Goal: Use online tool/utility: Utilize a website feature to perform a specific function

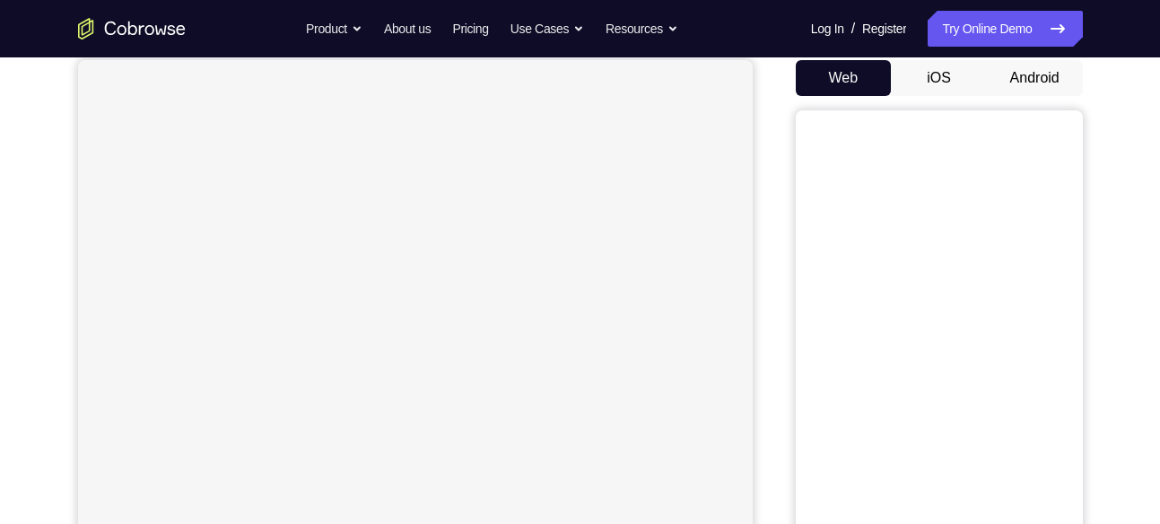
scroll to position [172, 0]
click at [1036, 82] on button "Android" at bounding box center [1035, 79] width 96 height 36
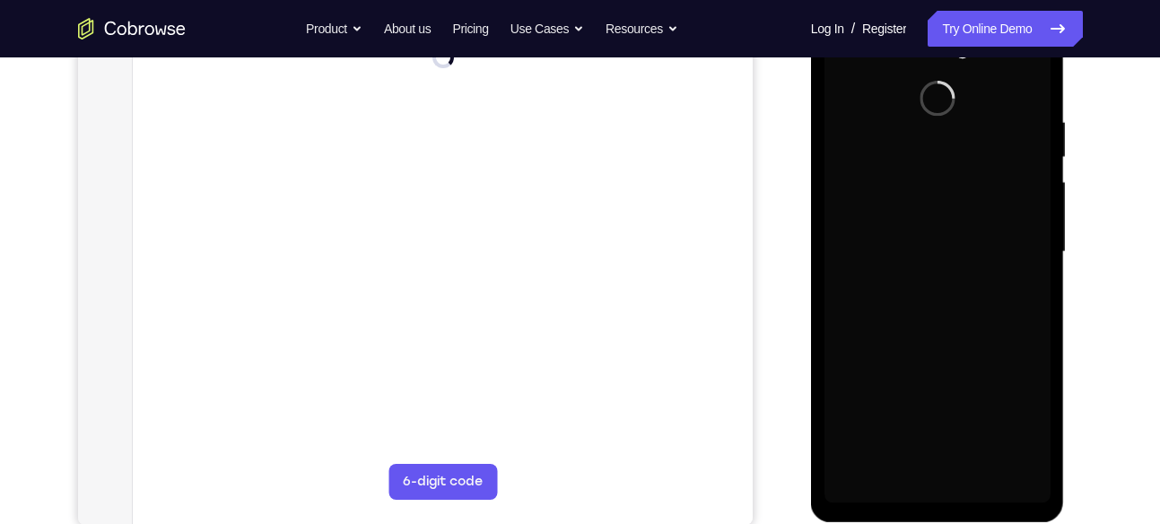
scroll to position [0, 0]
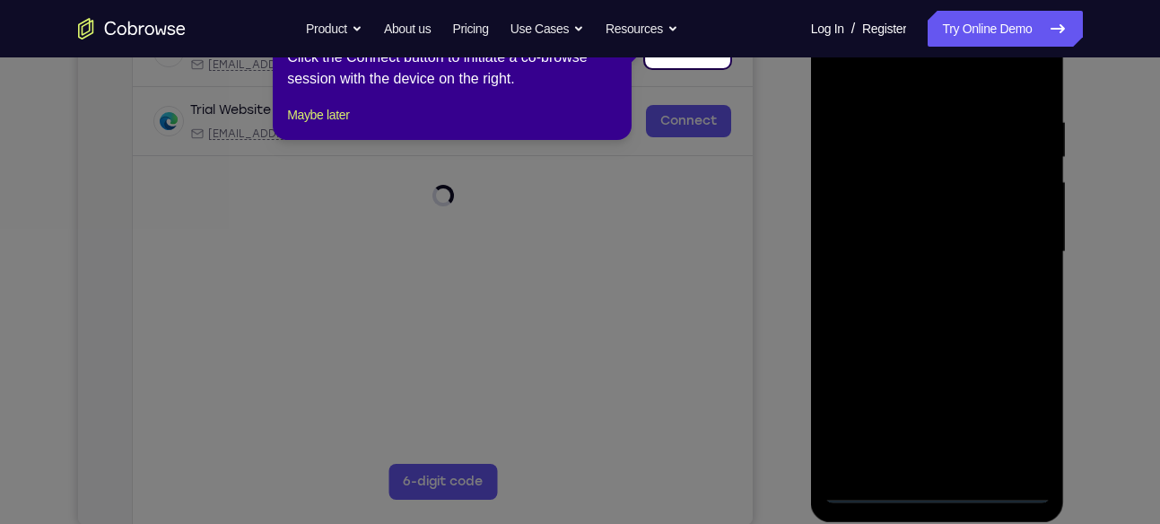
click at [934, 492] on icon at bounding box center [587, 262] width 1174 height 524
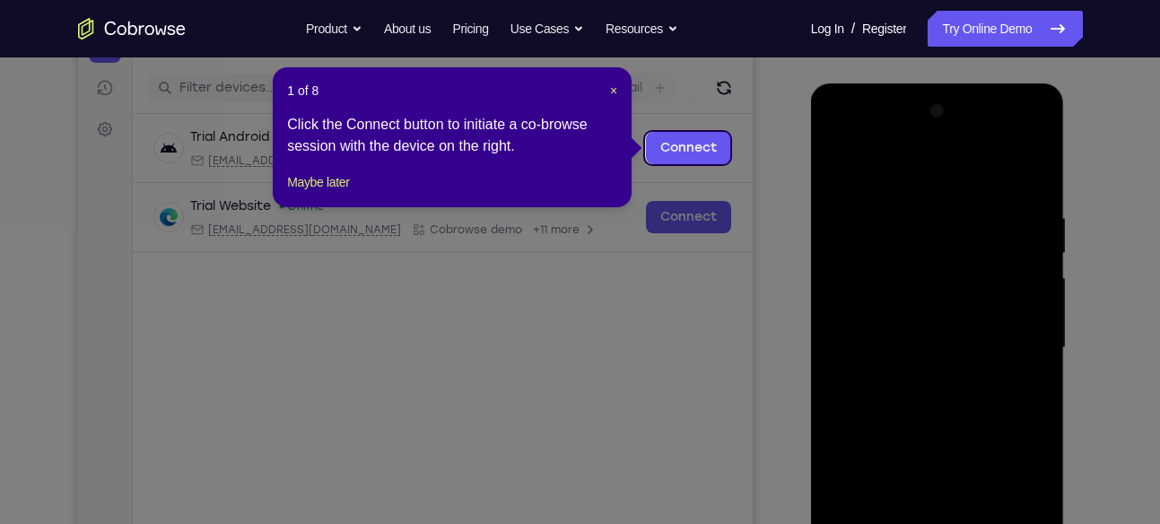
click at [747, 262] on icon at bounding box center [587, 262] width 1174 height 524
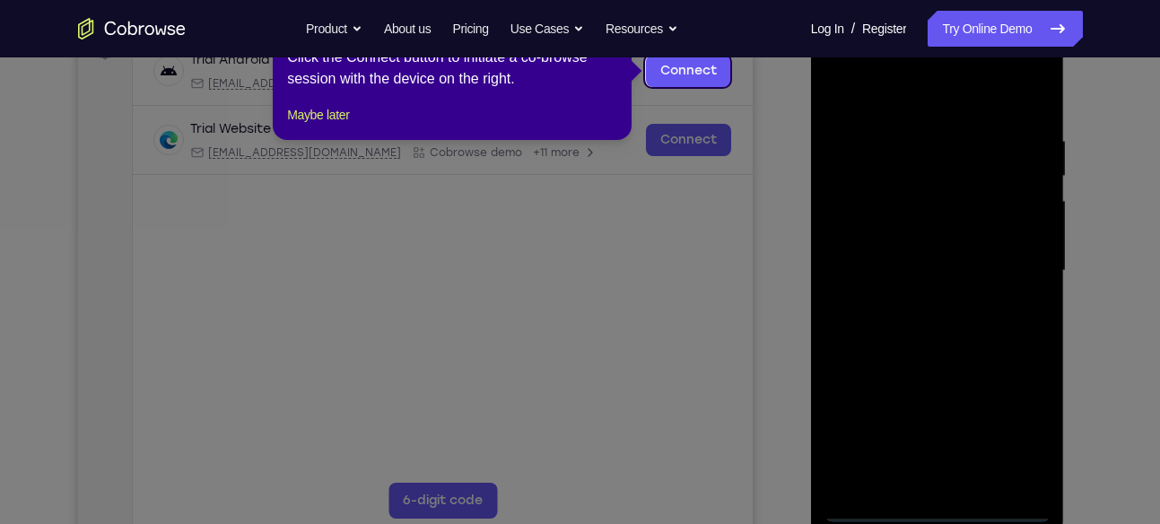
scroll to position [296, 0]
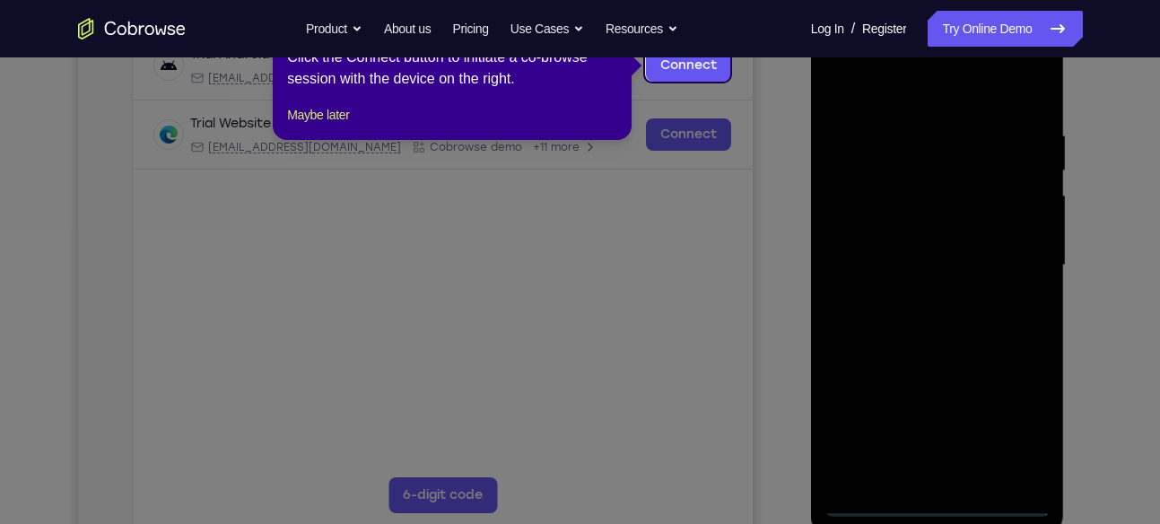
click at [935, 494] on icon at bounding box center [587, 262] width 1174 height 524
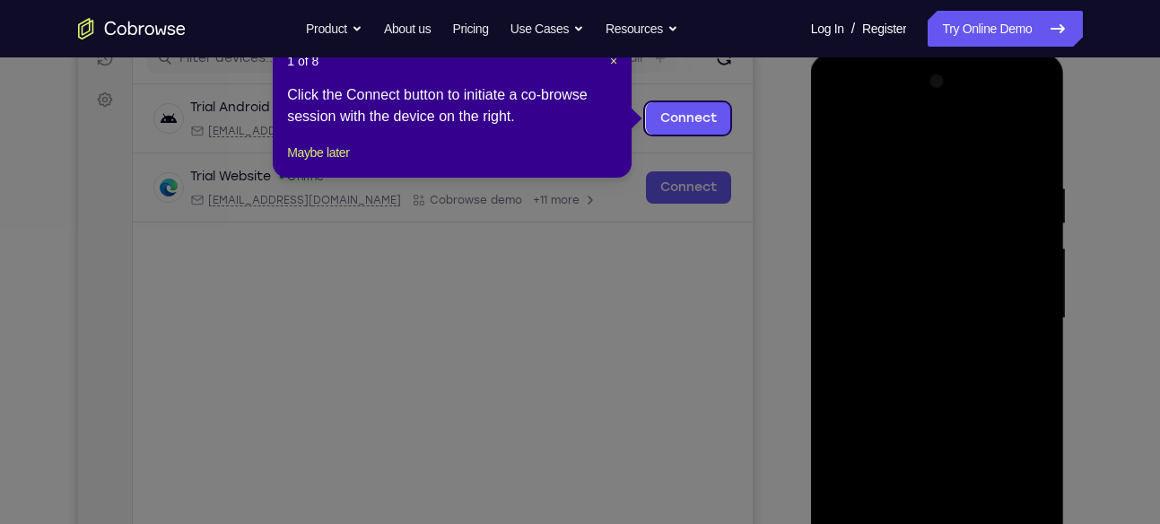
scroll to position [242, 0]
click at [698, 109] on link "Connect" at bounding box center [687, 119] width 85 height 32
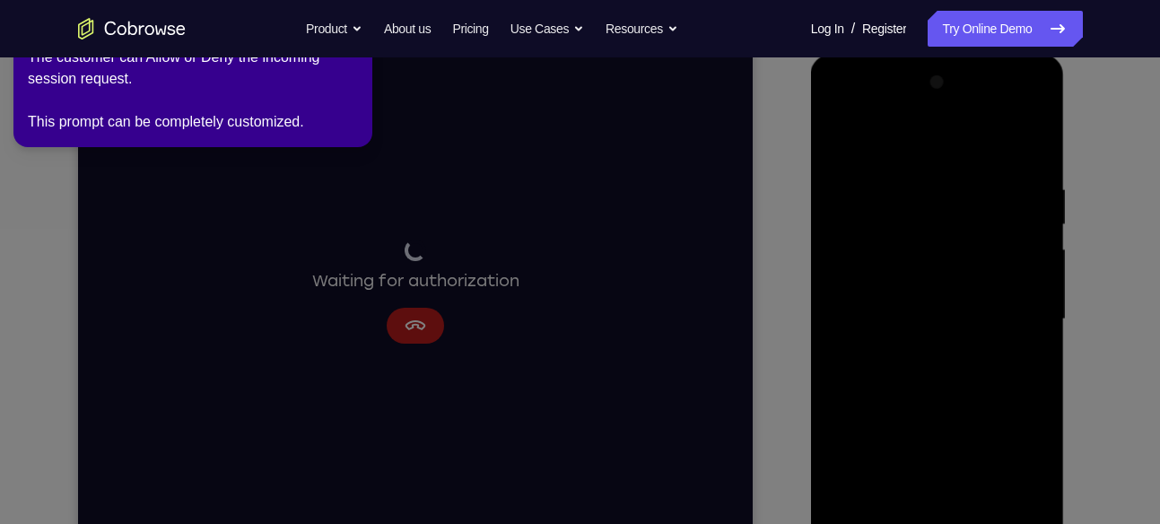
click at [421, 316] on icon at bounding box center [583, 258] width 1181 height 531
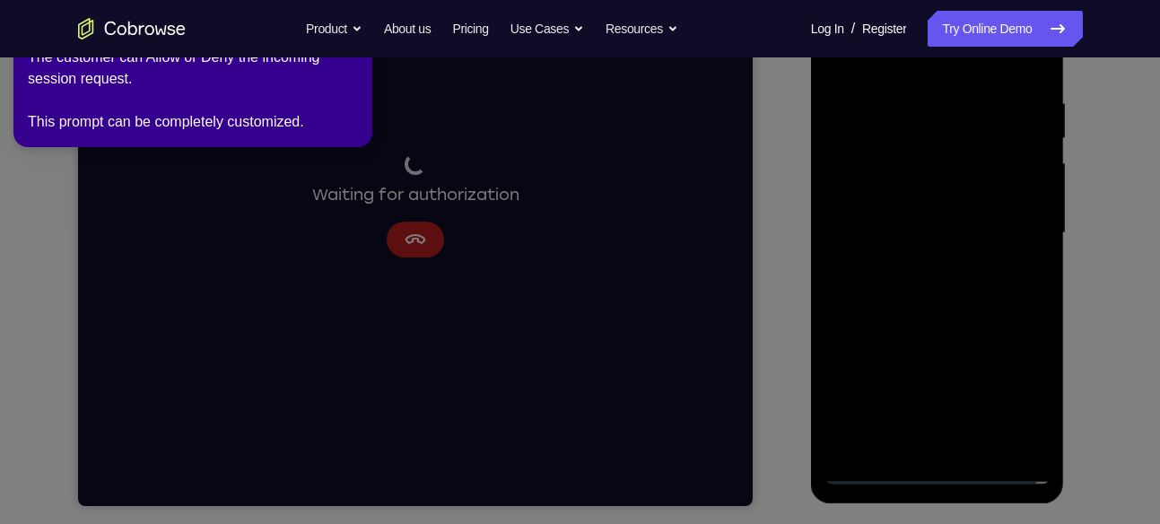
scroll to position [328, 0]
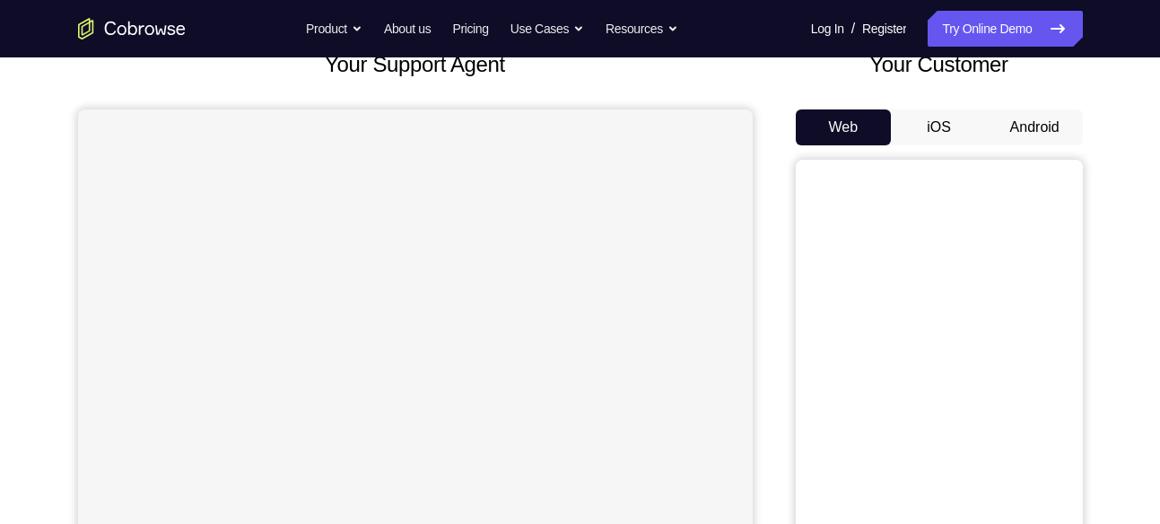
click at [1030, 131] on button "Android" at bounding box center [1035, 127] width 96 height 36
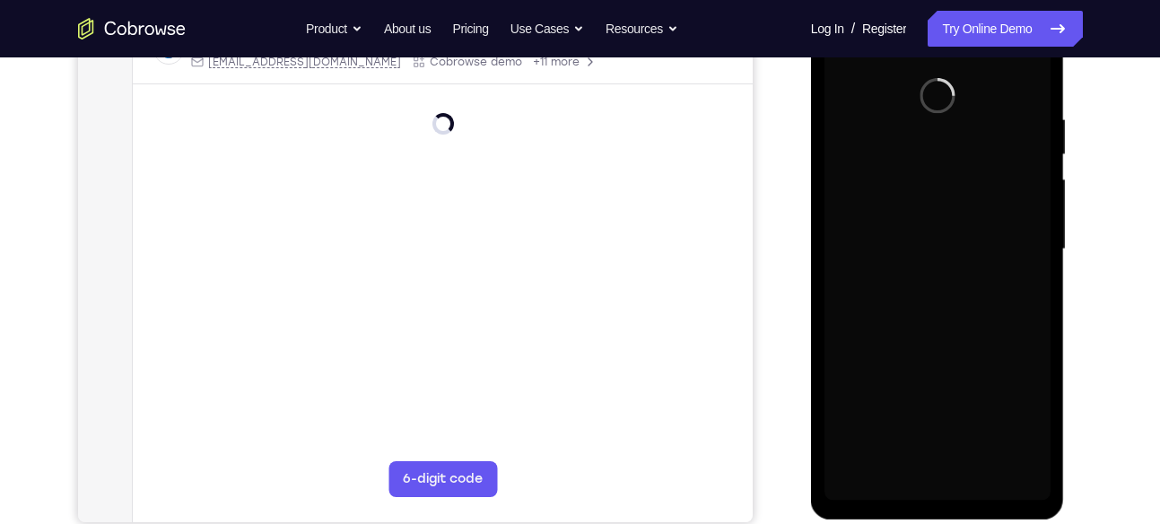
scroll to position [313, 0]
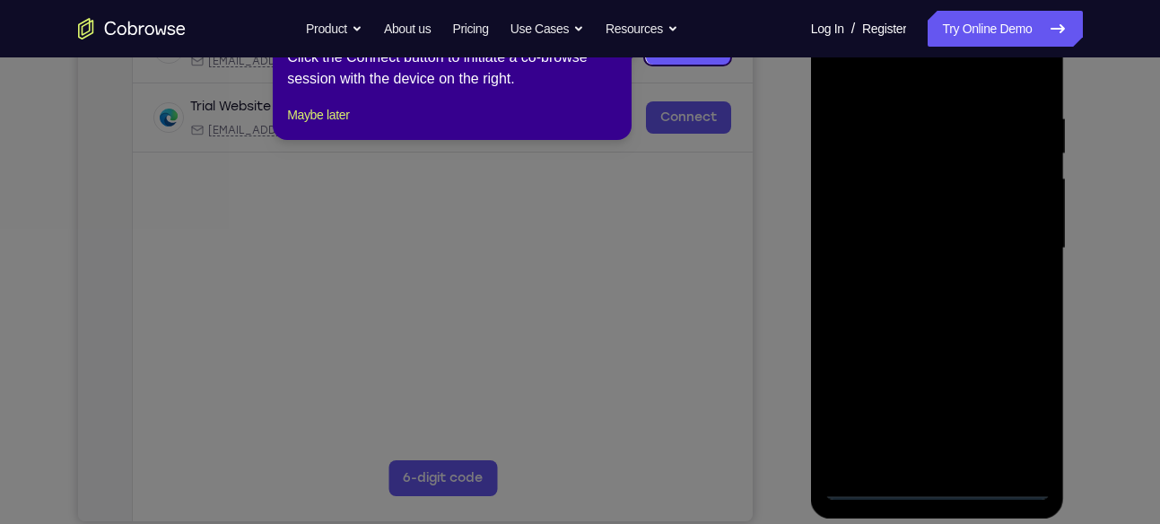
click at [939, 487] on icon at bounding box center [587, 262] width 1174 height 524
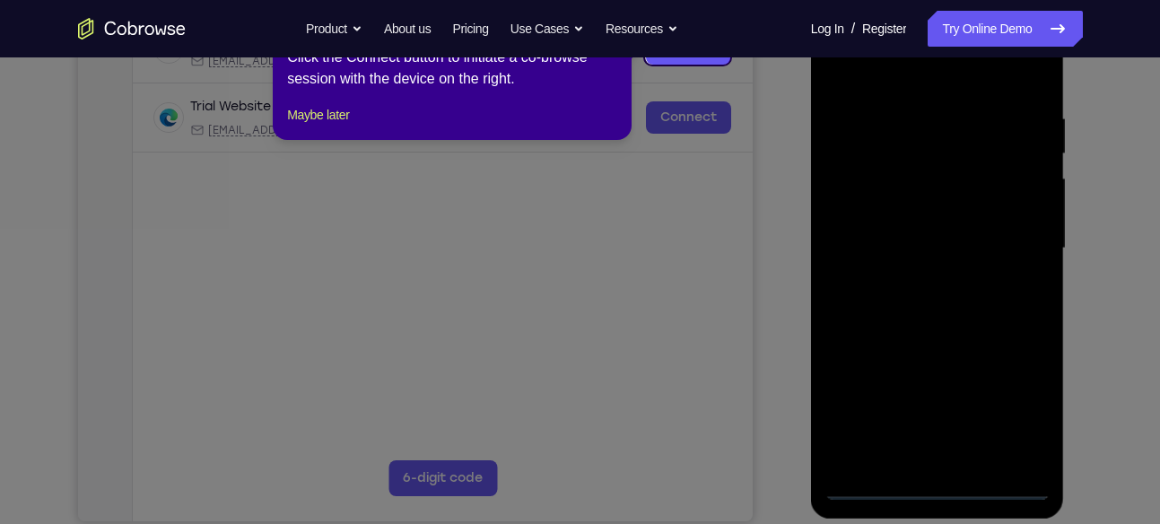
click at [939, 487] on icon at bounding box center [587, 262] width 1174 height 524
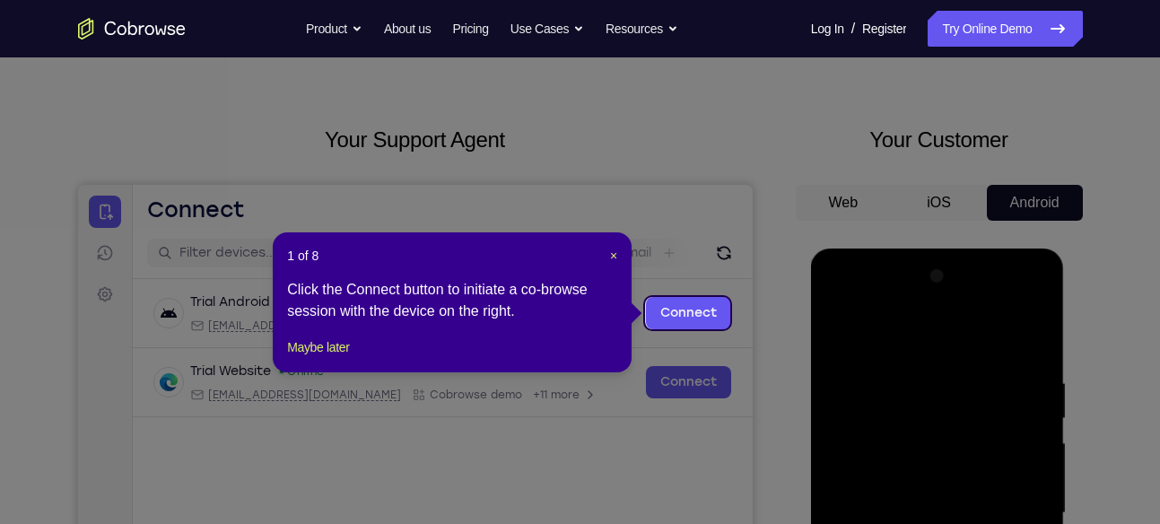
scroll to position [48, 0]
click at [611, 259] on span "×" at bounding box center [613, 256] width 7 height 14
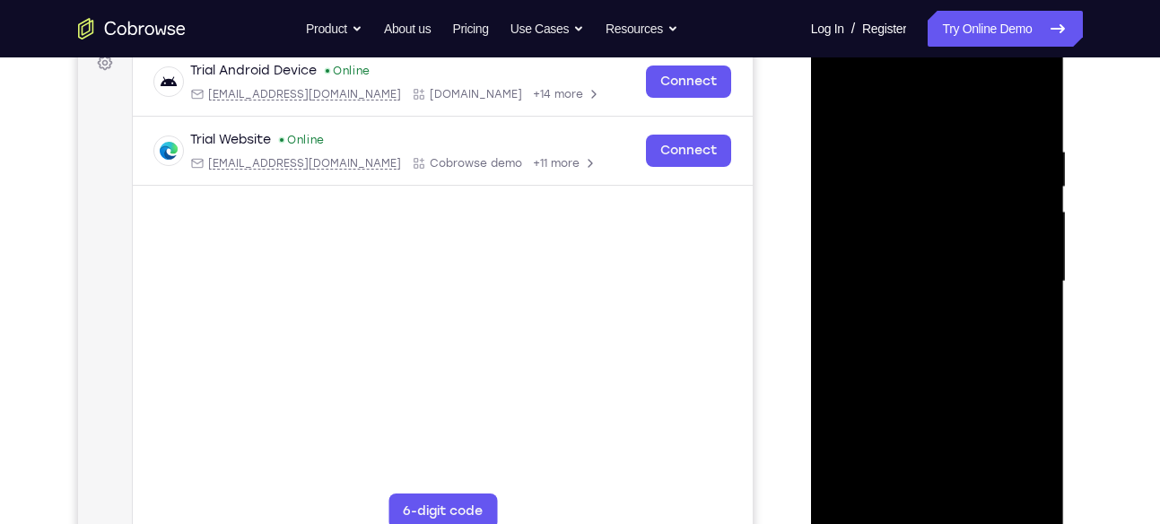
scroll to position [291, 0]
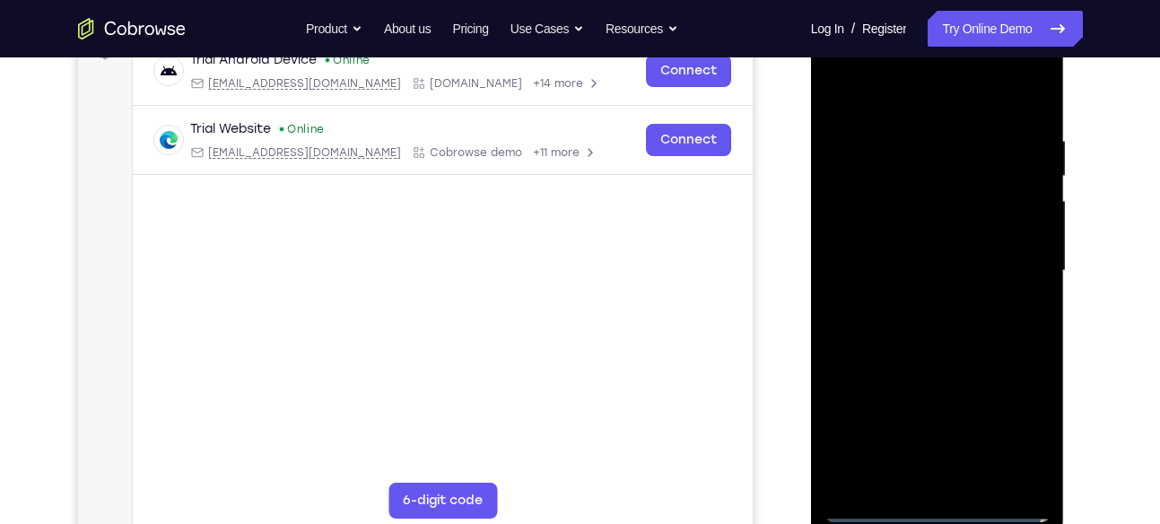
click at [939, 507] on div at bounding box center [938, 271] width 226 height 502
click at [1017, 413] on div at bounding box center [938, 271] width 226 height 502
click at [1016, 424] on div at bounding box center [938, 271] width 226 height 502
click at [949, 103] on div at bounding box center [938, 271] width 226 height 502
click at [1004, 253] on div at bounding box center [938, 271] width 226 height 502
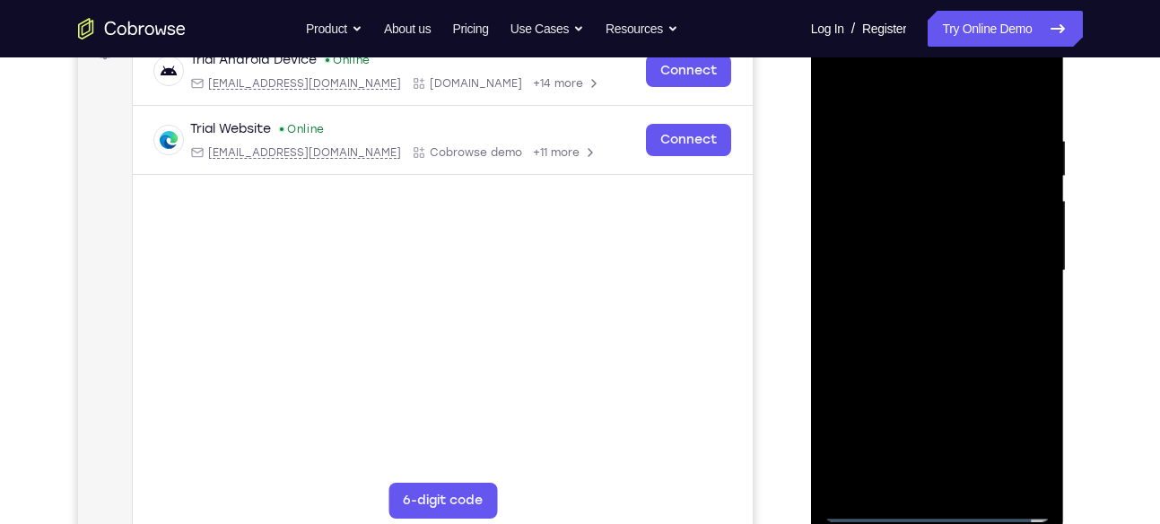
click at [916, 300] on div at bounding box center [938, 271] width 226 height 502
click at [935, 249] on div at bounding box center [938, 271] width 226 height 502
click at [940, 235] on div at bounding box center [938, 271] width 226 height 502
click at [942, 266] on div at bounding box center [938, 271] width 226 height 502
click at [934, 334] on div at bounding box center [938, 271] width 226 height 502
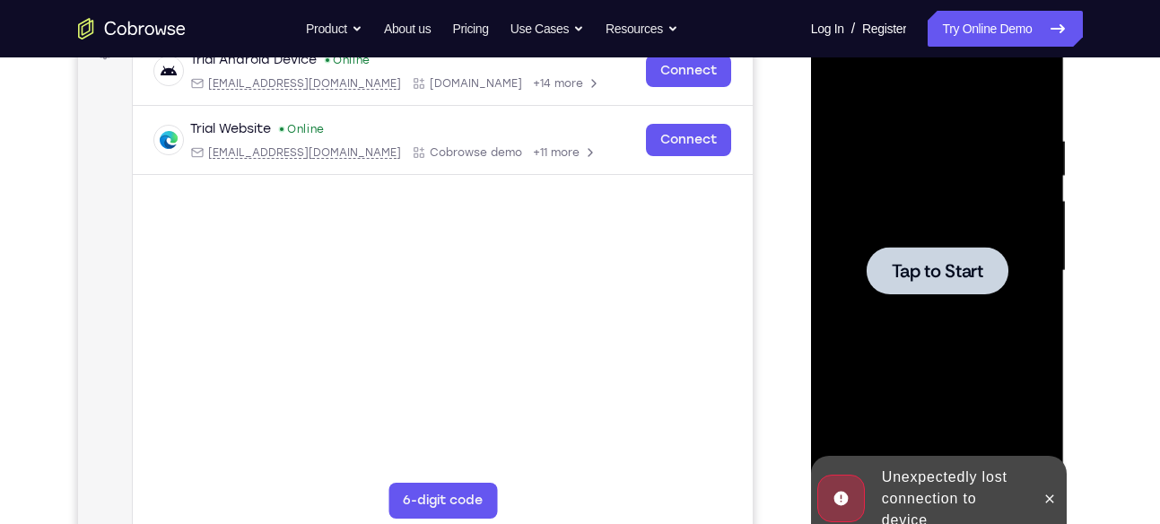
click at [955, 277] on span "Tap to Start" at bounding box center [938, 271] width 92 height 18
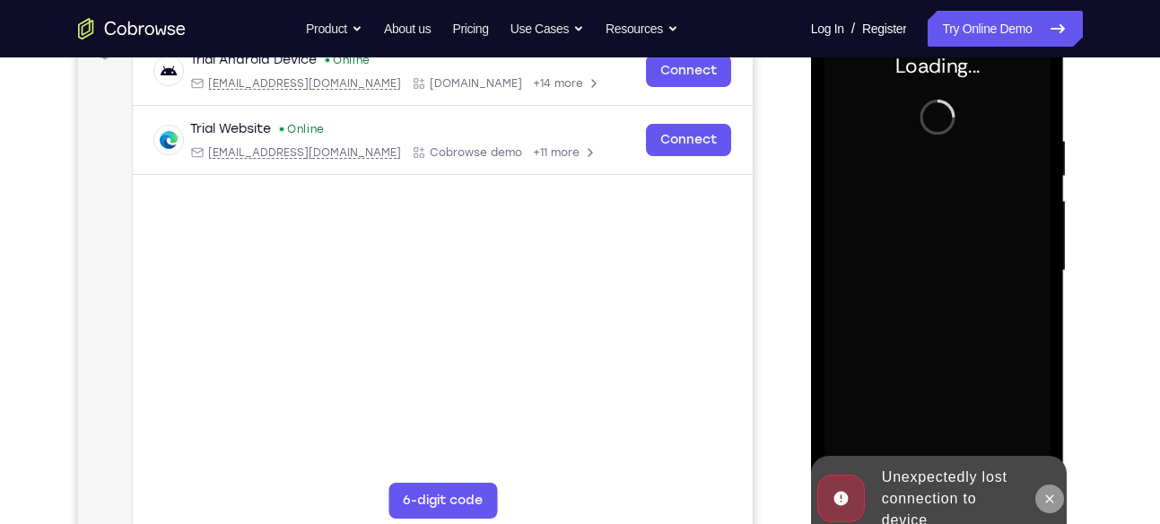
click at [1057, 500] on icon at bounding box center [1050, 499] width 14 height 14
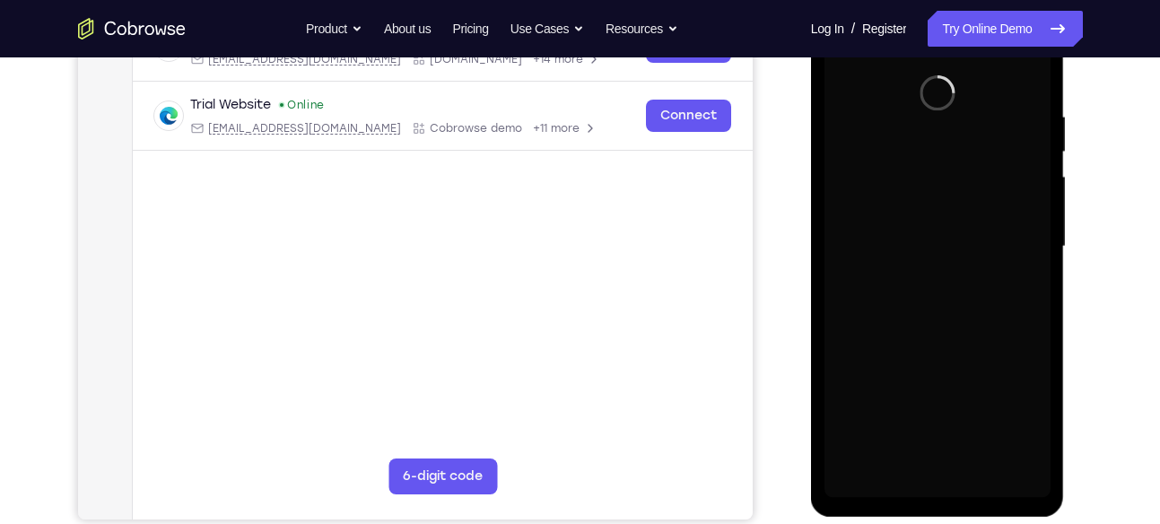
scroll to position [314, 0]
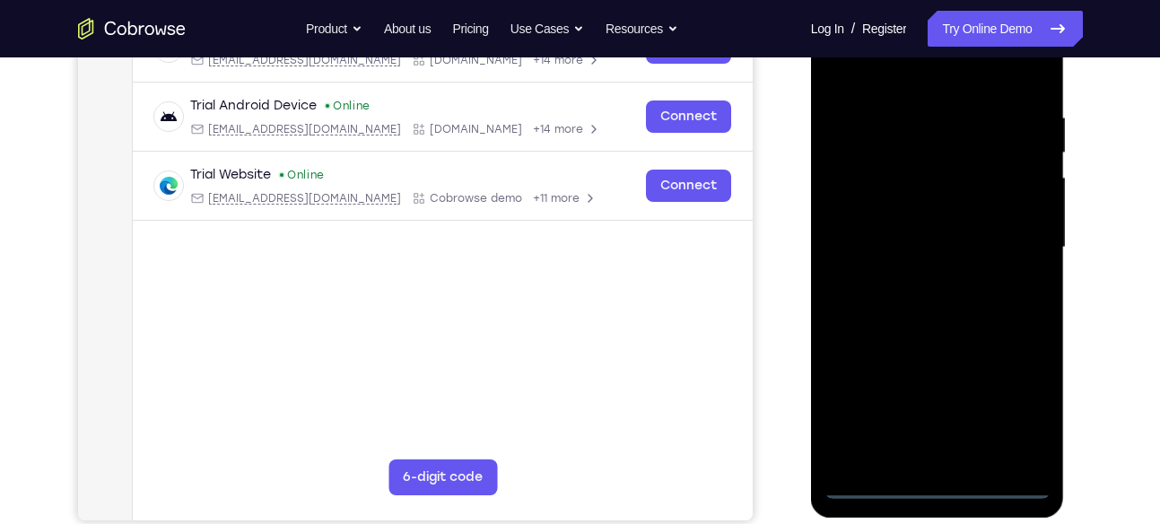
click at [947, 488] on div at bounding box center [938, 247] width 226 height 502
click at [1016, 404] on div at bounding box center [938, 247] width 226 height 502
click at [956, 81] on div at bounding box center [938, 247] width 226 height 502
click at [1007, 236] on div at bounding box center [938, 247] width 226 height 502
click at [956, 455] on div at bounding box center [938, 247] width 226 height 502
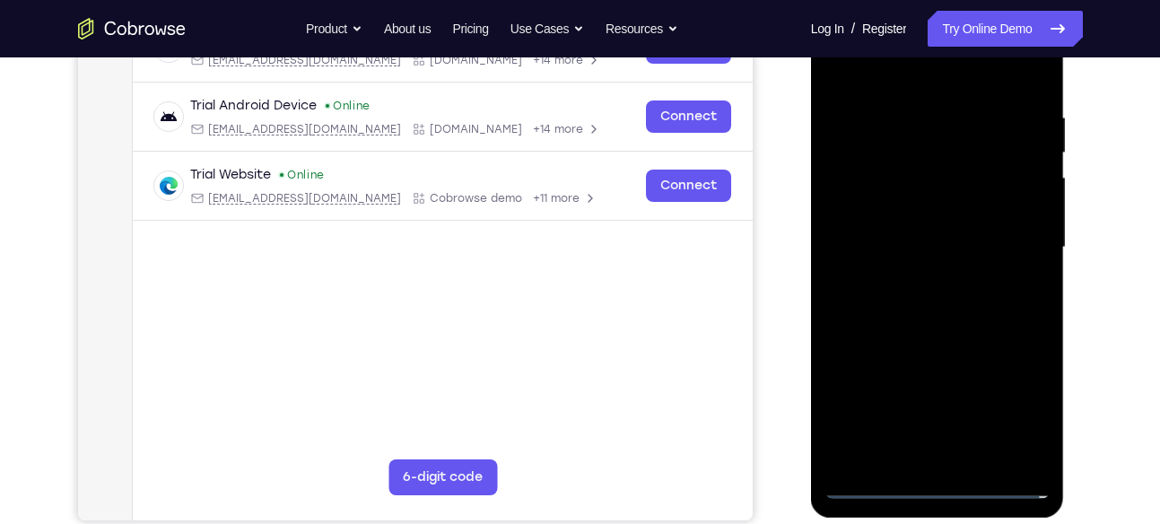
click at [956, 455] on div at bounding box center [938, 247] width 226 height 502
click at [952, 224] on div at bounding box center [938, 247] width 226 height 502
click at [952, 212] on div at bounding box center [938, 247] width 226 height 502
click at [952, 238] on div at bounding box center [938, 247] width 226 height 502
click at [930, 308] on div at bounding box center [938, 247] width 226 height 502
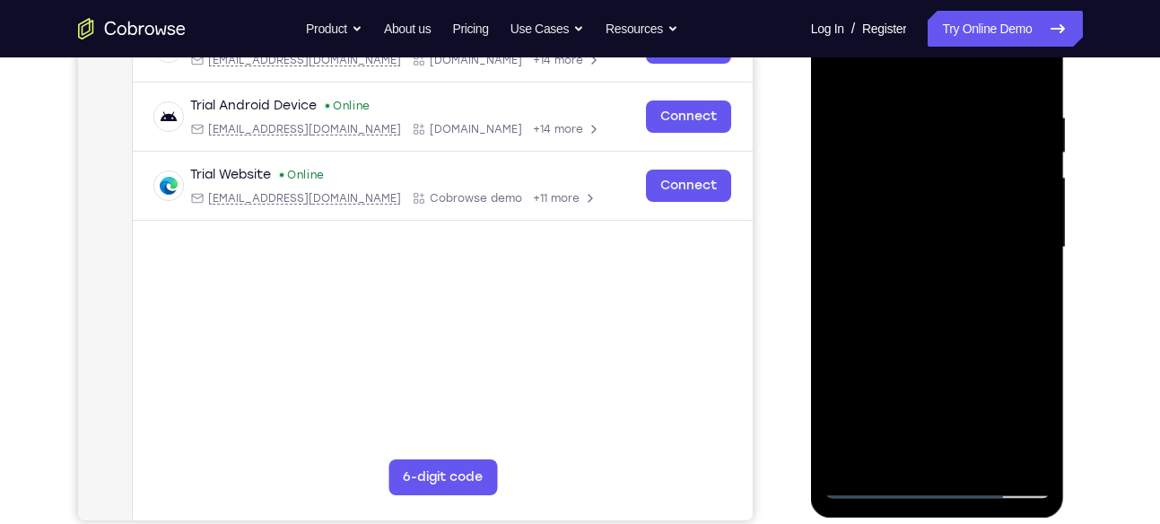
click at [930, 308] on div at bounding box center [938, 247] width 226 height 502
click at [945, 296] on div at bounding box center [938, 247] width 226 height 502
click at [936, 335] on div at bounding box center [938, 247] width 226 height 502
click at [932, 153] on div at bounding box center [938, 247] width 226 height 502
click at [864, 448] on div at bounding box center [938, 247] width 226 height 502
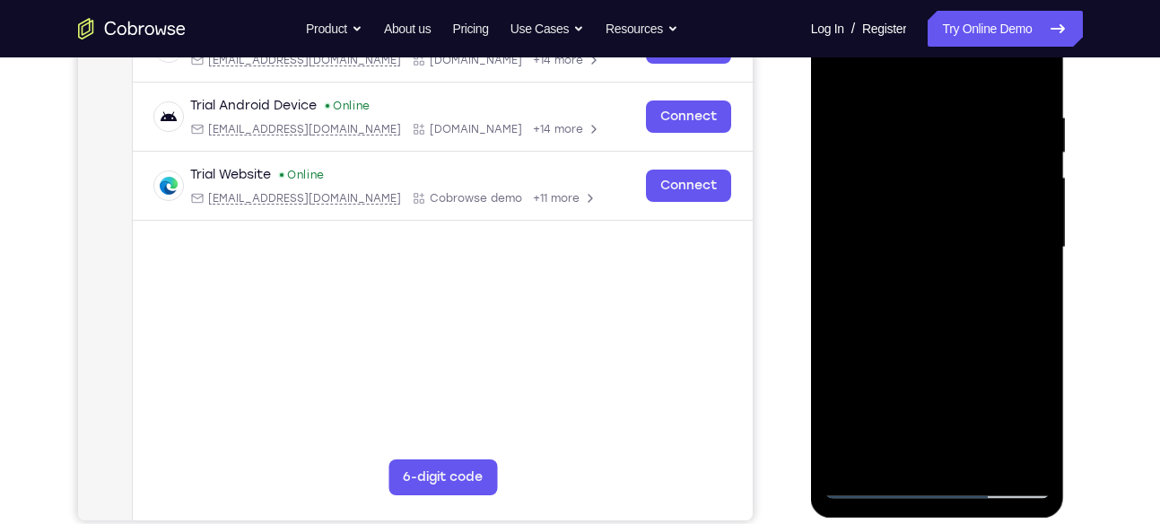
click at [864, 448] on div at bounding box center [938, 247] width 226 height 502
click at [948, 195] on div at bounding box center [938, 247] width 226 height 502
click at [904, 163] on div at bounding box center [938, 247] width 226 height 502
click at [910, 171] on div at bounding box center [938, 247] width 226 height 502
click at [923, 210] on div at bounding box center [938, 247] width 226 height 502
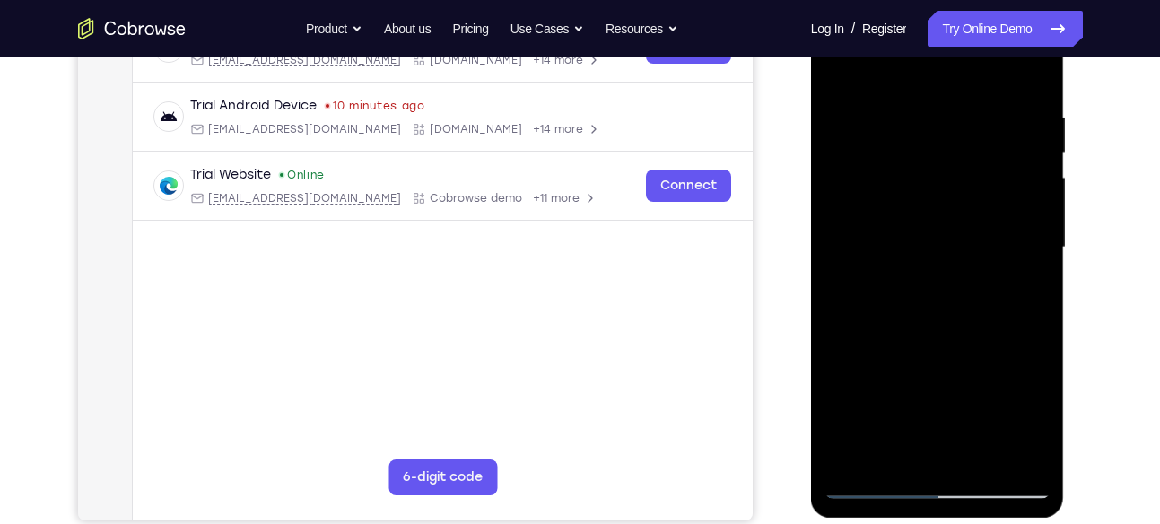
click at [976, 325] on div at bounding box center [938, 247] width 226 height 502
click at [983, 459] on div at bounding box center [938, 247] width 226 height 502
click at [964, 343] on div at bounding box center [938, 247] width 226 height 502
click at [938, 337] on div at bounding box center [938, 247] width 226 height 502
click at [902, 445] on div at bounding box center [938, 247] width 226 height 502
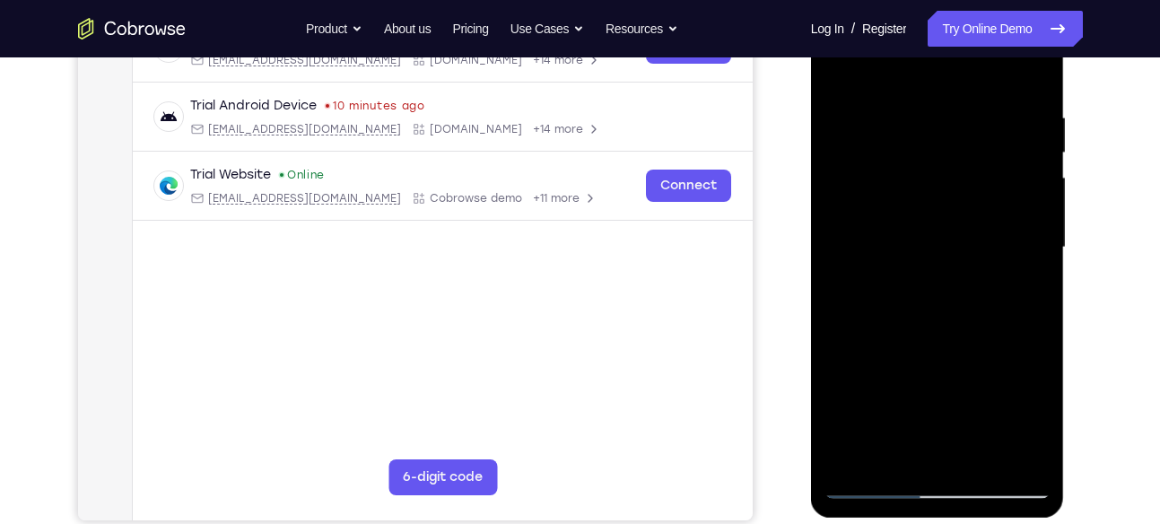
drag, startPoint x: 891, startPoint y: 451, endPoint x: 876, endPoint y: 451, distance: 15.3
click at [876, 451] on div at bounding box center [938, 247] width 226 height 502
click at [868, 453] on div at bounding box center [938, 247] width 226 height 502
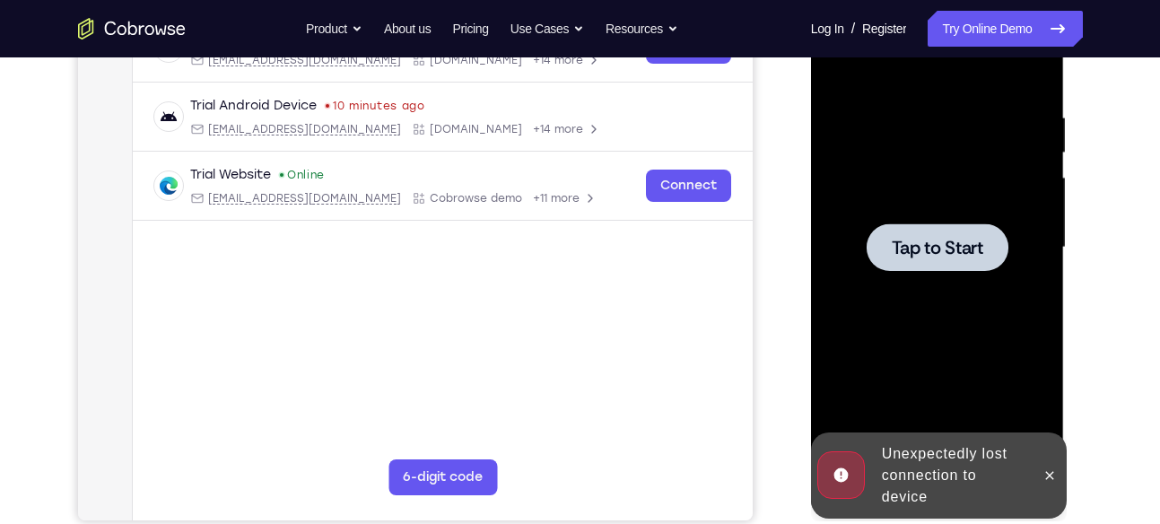
click at [947, 257] on span "Tap to Start" at bounding box center [938, 248] width 92 height 18
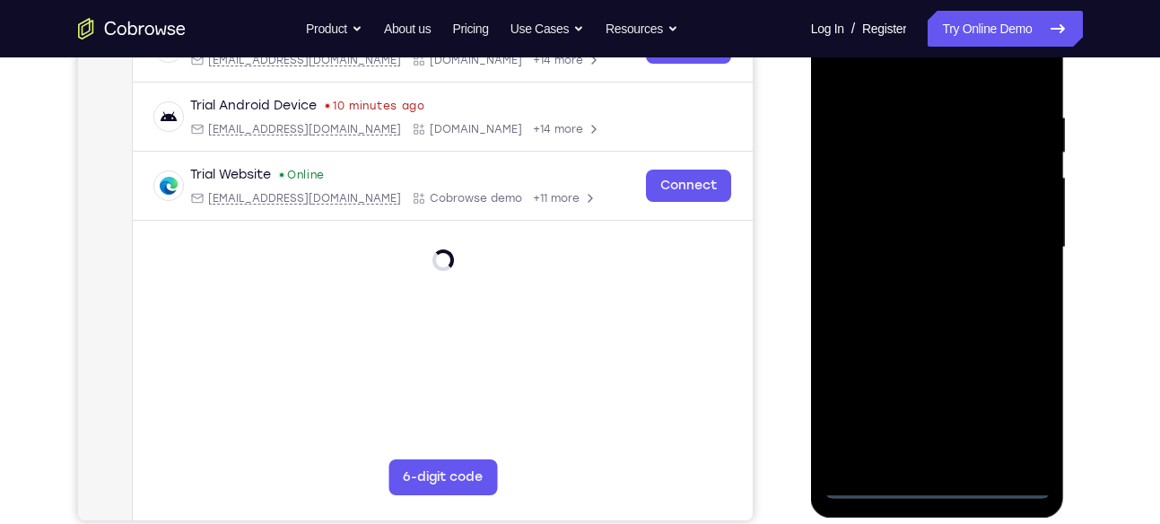
click at [943, 478] on div at bounding box center [938, 247] width 226 height 502
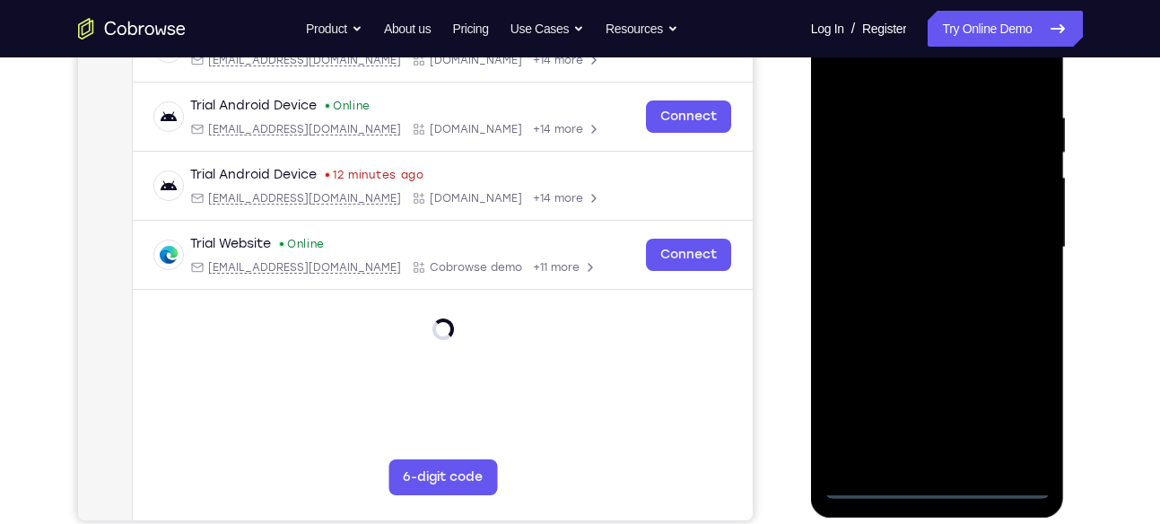
click at [942, 482] on div at bounding box center [938, 247] width 226 height 502
click at [1026, 413] on div at bounding box center [938, 247] width 226 height 502
click at [940, 76] on div at bounding box center [938, 247] width 226 height 502
click at [1015, 236] on div at bounding box center [938, 247] width 226 height 502
click at [920, 278] on div at bounding box center [938, 247] width 226 height 502
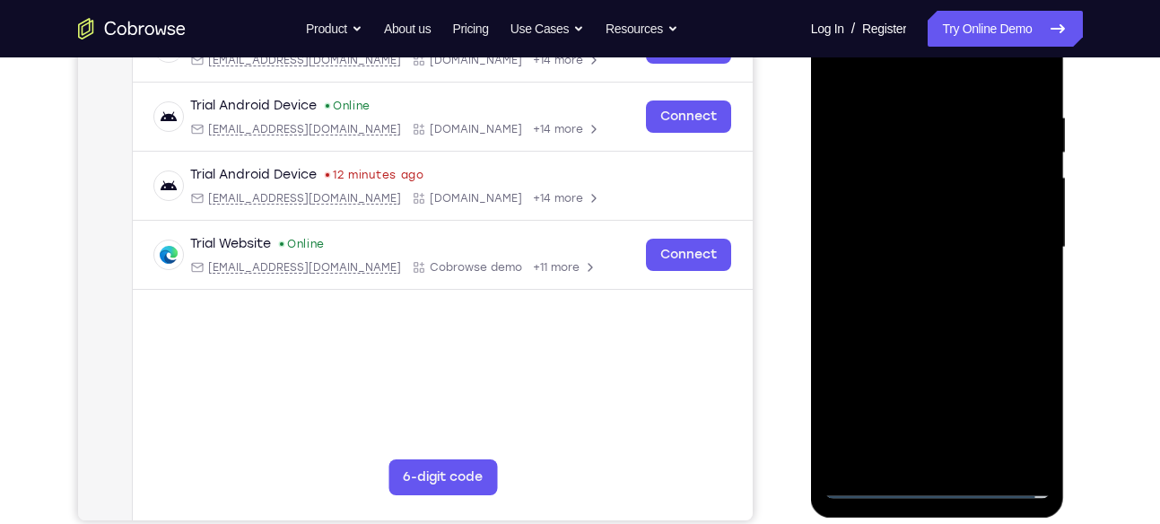
click at [928, 239] on div at bounding box center [938, 247] width 226 height 502
click at [924, 208] on div at bounding box center [938, 247] width 226 height 502
click at [930, 248] on div at bounding box center [938, 247] width 226 height 502
click at [930, 291] on div at bounding box center [938, 247] width 226 height 502
click at [931, 333] on div at bounding box center [938, 247] width 226 height 502
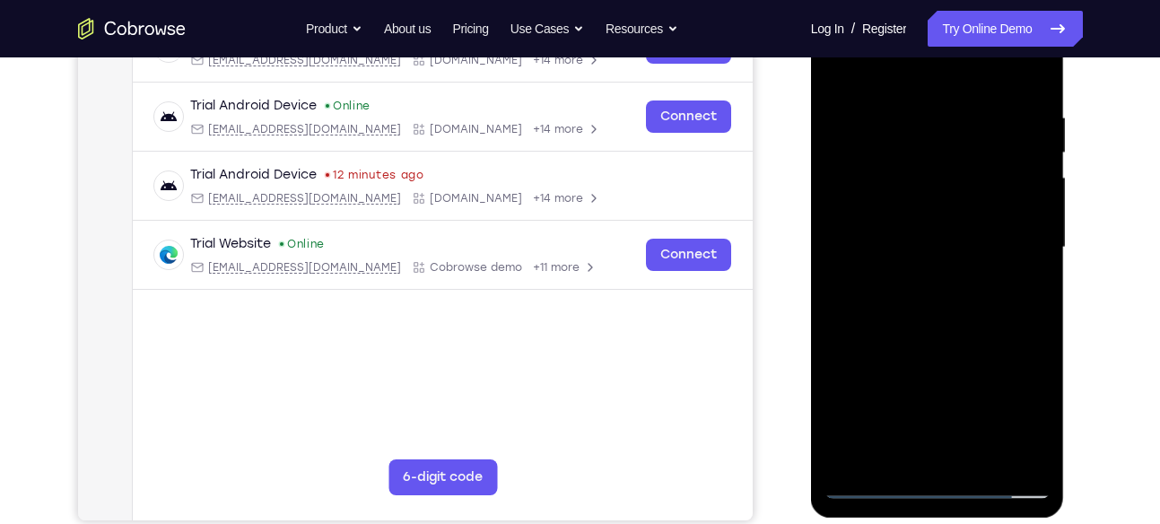
click at [942, 162] on div at bounding box center [938, 247] width 226 height 502
click at [872, 444] on div at bounding box center [938, 247] width 226 height 502
click at [948, 197] on div at bounding box center [938, 247] width 226 height 502
click at [904, 177] on div at bounding box center [938, 247] width 226 height 502
click at [923, 208] on div at bounding box center [938, 247] width 226 height 502
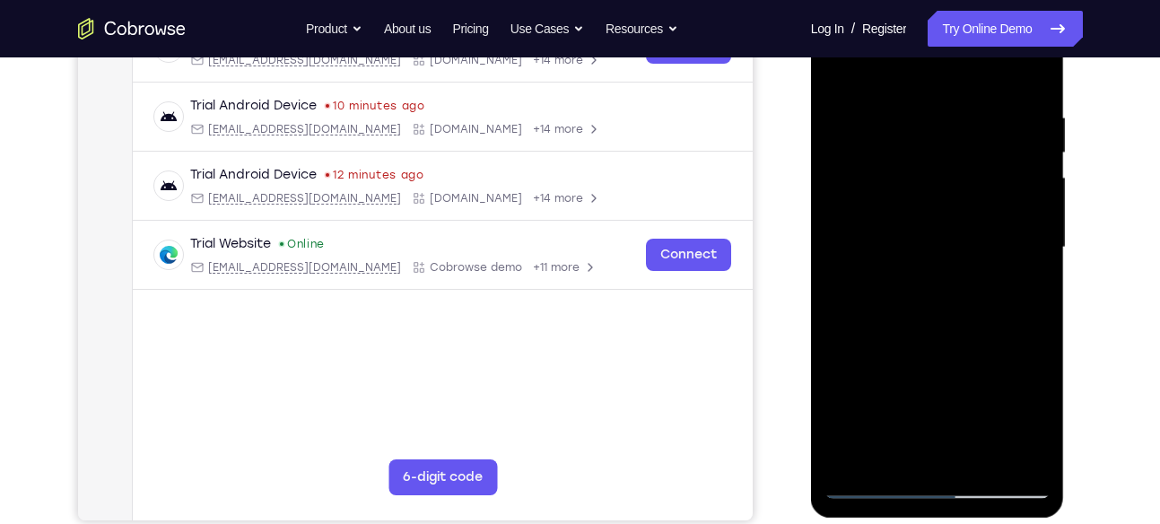
click at [979, 458] on div at bounding box center [938, 247] width 226 height 502
click at [949, 328] on div at bounding box center [938, 247] width 226 height 502
click at [987, 451] on div at bounding box center [938, 247] width 226 height 502
click at [961, 338] on div at bounding box center [938, 247] width 226 height 502
click at [939, 305] on div at bounding box center [938, 247] width 226 height 502
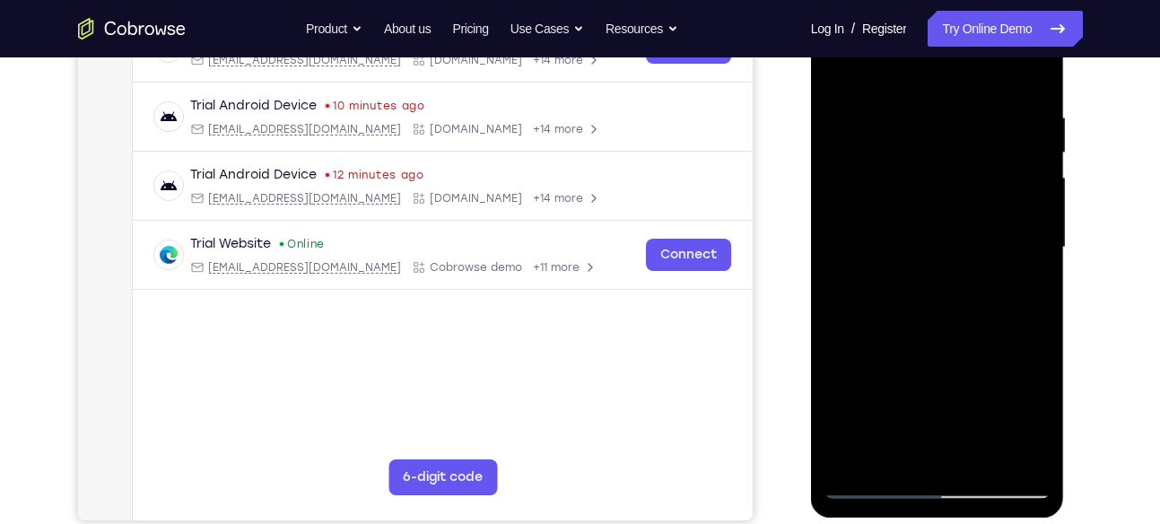
click at [901, 445] on div at bounding box center [938, 247] width 226 height 502
drag, startPoint x: 869, startPoint y: 453, endPoint x: 869, endPoint y: 427, distance: 26.0
click at [869, 427] on div at bounding box center [938, 247] width 226 height 502
click at [911, 133] on div at bounding box center [938, 247] width 226 height 502
click at [931, 452] on div at bounding box center [938, 247] width 226 height 502
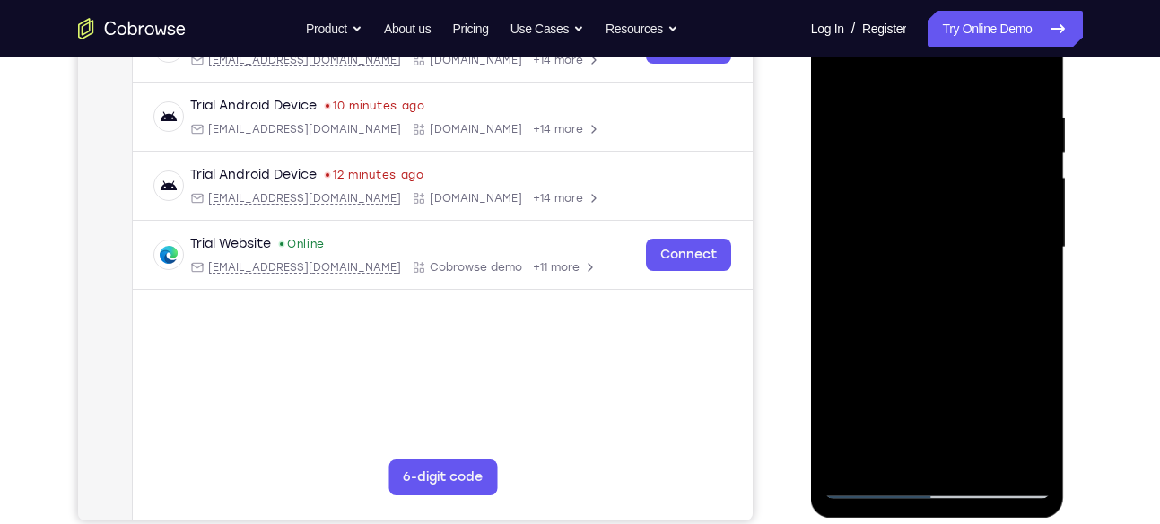
drag, startPoint x: 926, startPoint y: 304, endPoint x: 920, endPoint y: 80, distance: 224.4
click at [920, 80] on div at bounding box center [938, 247] width 226 height 502
drag, startPoint x: 932, startPoint y: 301, endPoint x: 926, endPoint y: 100, distance: 201.1
click at [926, 100] on div at bounding box center [938, 247] width 226 height 502
drag, startPoint x: 933, startPoint y: 311, endPoint x: 930, endPoint y: 149, distance: 162.4
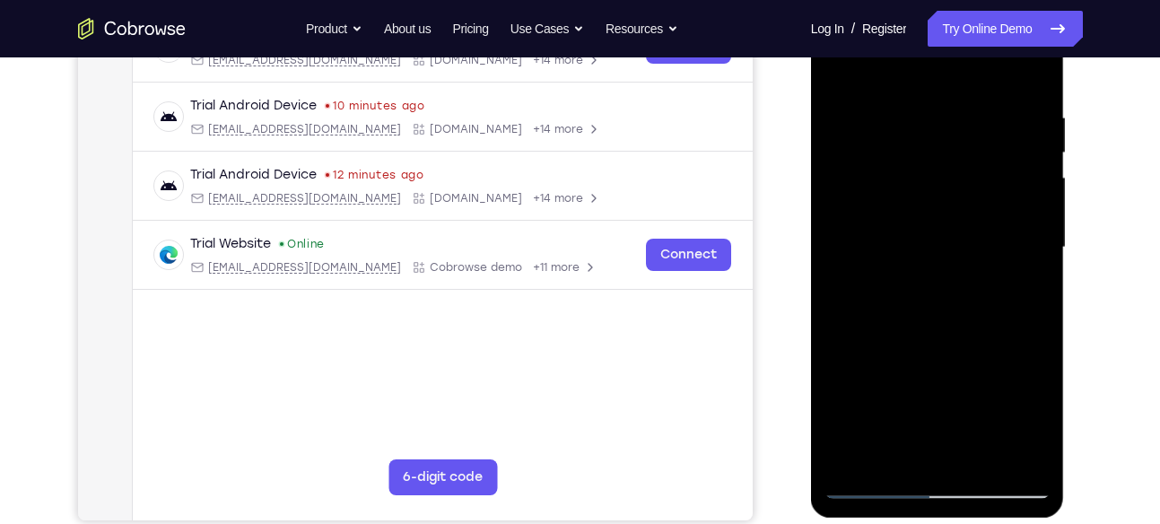
click at [930, 149] on div at bounding box center [938, 247] width 226 height 502
drag, startPoint x: 940, startPoint y: 325, endPoint x: 936, endPoint y: 172, distance: 152.6
click at [936, 172] on div at bounding box center [938, 247] width 226 height 502
drag, startPoint x: 950, startPoint y: 340, endPoint x: 952, endPoint y: 191, distance: 149.0
click at [952, 191] on div at bounding box center [938, 247] width 226 height 502
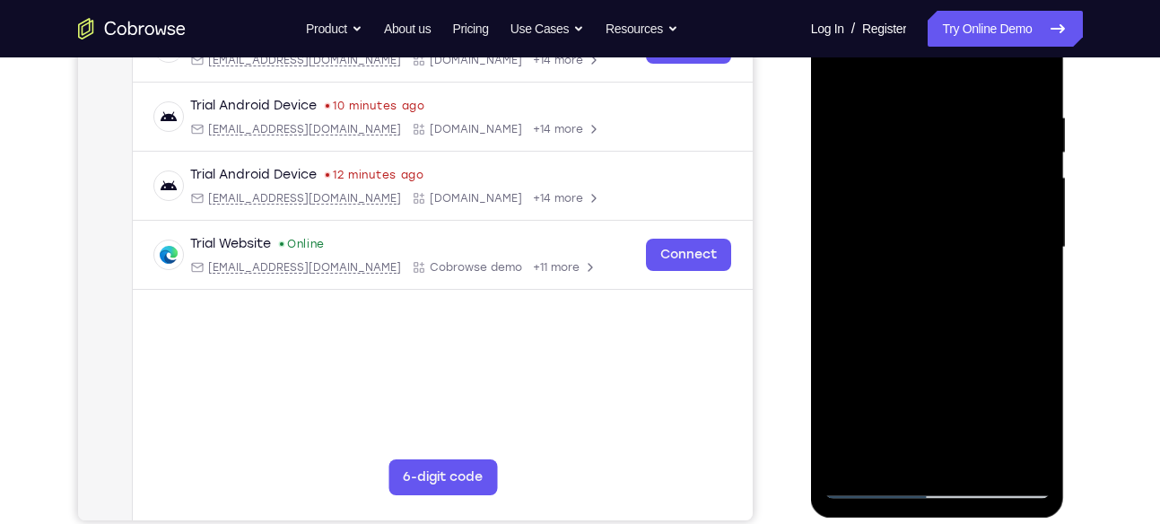
drag, startPoint x: 951, startPoint y: 357, endPoint x: 947, endPoint y: 242, distance: 114.9
click at [947, 242] on div at bounding box center [938, 247] width 226 height 502
click at [889, 355] on div at bounding box center [938, 247] width 226 height 502
click at [891, 231] on div at bounding box center [938, 247] width 226 height 502
click at [1012, 449] on div at bounding box center [938, 247] width 226 height 502
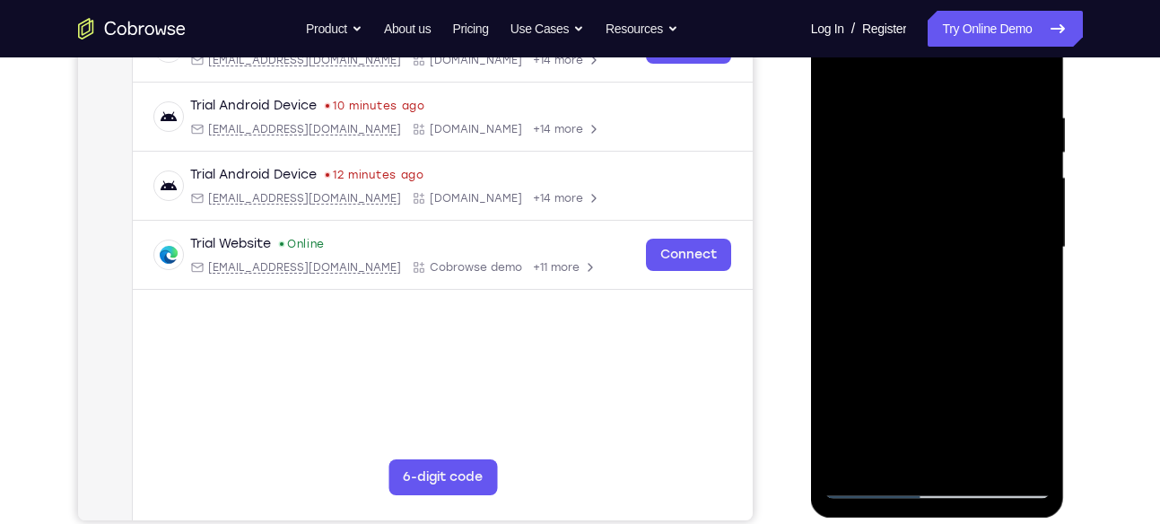
click at [882, 479] on div at bounding box center [938, 247] width 226 height 502
click at [889, 459] on div at bounding box center [938, 247] width 226 height 502
click at [1036, 358] on div at bounding box center [938, 247] width 226 height 502
click at [1038, 415] on div at bounding box center [938, 247] width 226 height 502
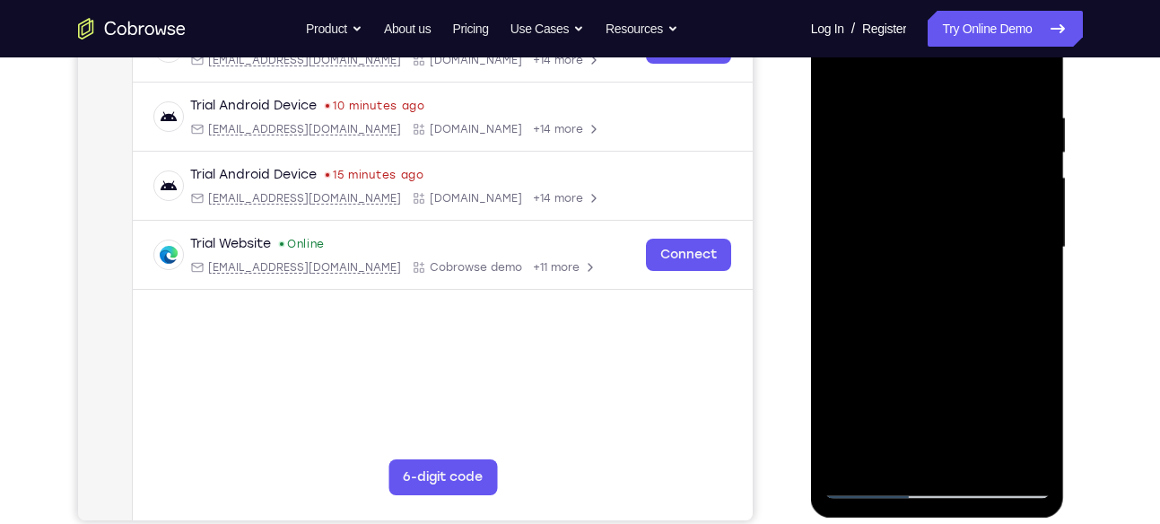
click at [895, 385] on div at bounding box center [938, 247] width 226 height 502
click at [918, 354] on div at bounding box center [938, 247] width 226 height 502
click at [962, 396] on div at bounding box center [938, 247] width 226 height 502
click at [1016, 358] on div at bounding box center [938, 247] width 226 height 502
click at [923, 450] on div at bounding box center [938, 247] width 226 height 502
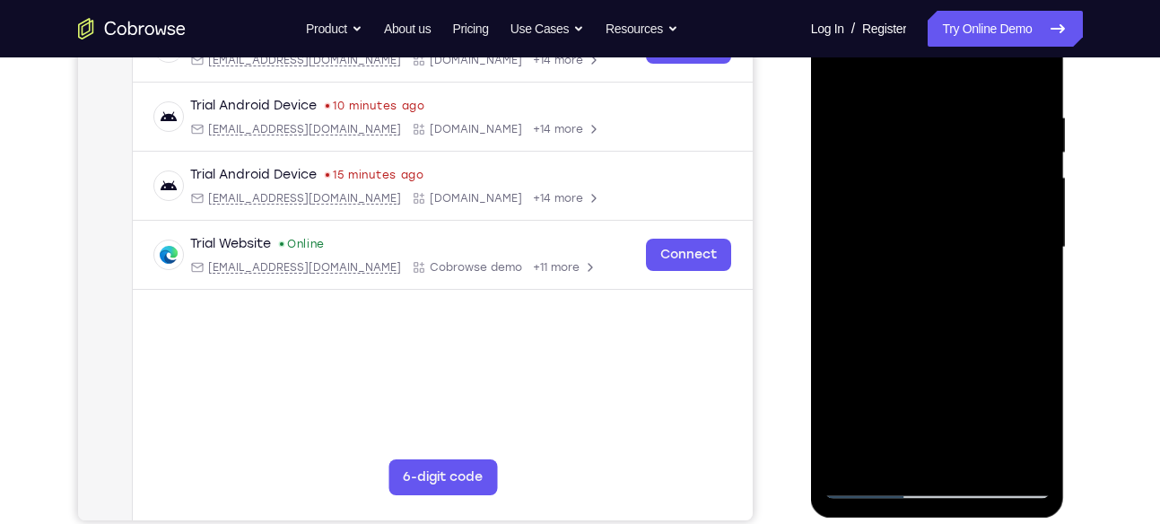
click at [958, 419] on div at bounding box center [938, 247] width 226 height 502
click at [936, 386] on div at bounding box center [938, 247] width 226 height 502
click at [894, 359] on div at bounding box center [938, 247] width 226 height 502
click at [913, 350] on div at bounding box center [938, 247] width 226 height 502
click at [920, 380] on div at bounding box center [938, 247] width 226 height 502
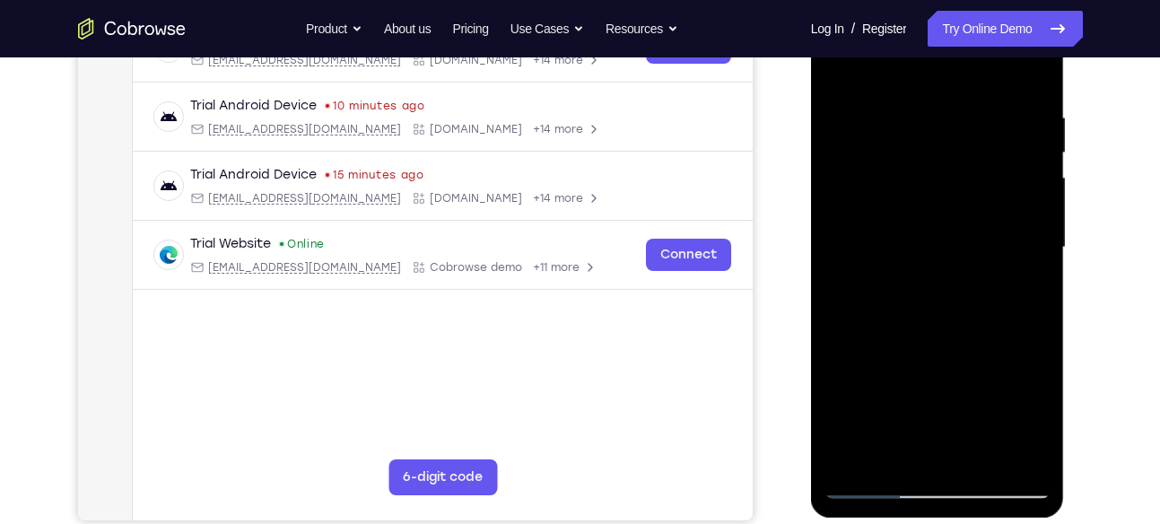
click at [1018, 294] on div at bounding box center [938, 247] width 226 height 502
click at [843, 72] on div at bounding box center [938, 247] width 226 height 502
click at [931, 262] on div at bounding box center [938, 247] width 226 height 502
click at [920, 458] on div at bounding box center [938, 247] width 226 height 502
click at [994, 386] on div at bounding box center [938, 247] width 226 height 502
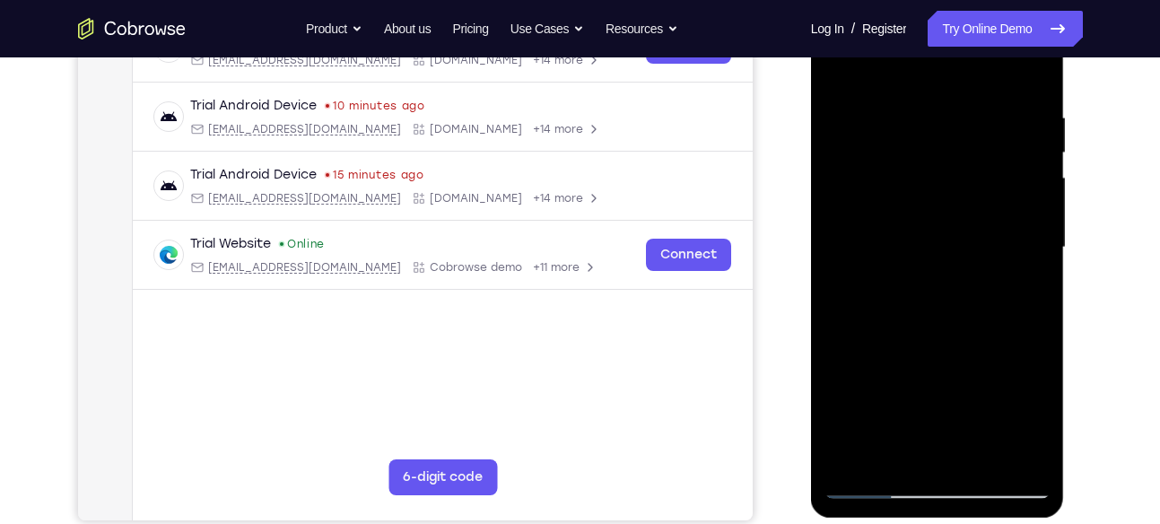
click at [885, 382] on div at bounding box center [938, 247] width 226 height 502
click at [983, 345] on div at bounding box center [938, 247] width 226 height 502
click at [952, 441] on div at bounding box center [938, 247] width 226 height 502
click at [997, 384] on div at bounding box center [938, 247] width 226 height 502
click at [879, 397] on div at bounding box center [938, 247] width 226 height 502
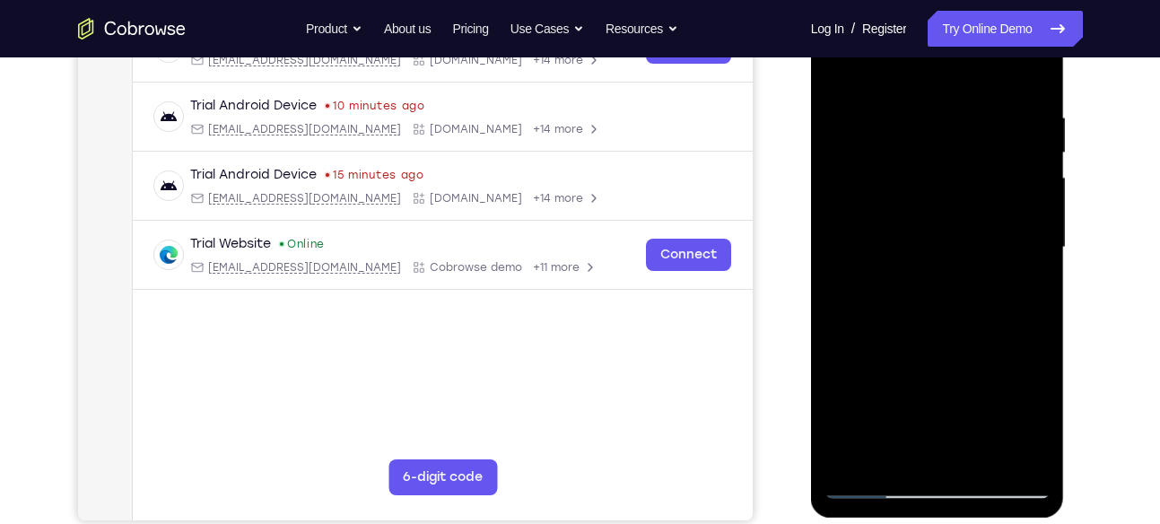
click at [977, 357] on div at bounding box center [938, 247] width 226 height 502
click at [1027, 291] on div at bounding box center [938, 247] width 226 height 502
click at [843, 69] on div at bounding box center [938, 247] width 226 height 502
click at [930, 304] on div at bounding box center [938, 247] width 226 height 502
click at [918, 442] on div at bounding box center [938, 247] width 226 height 502
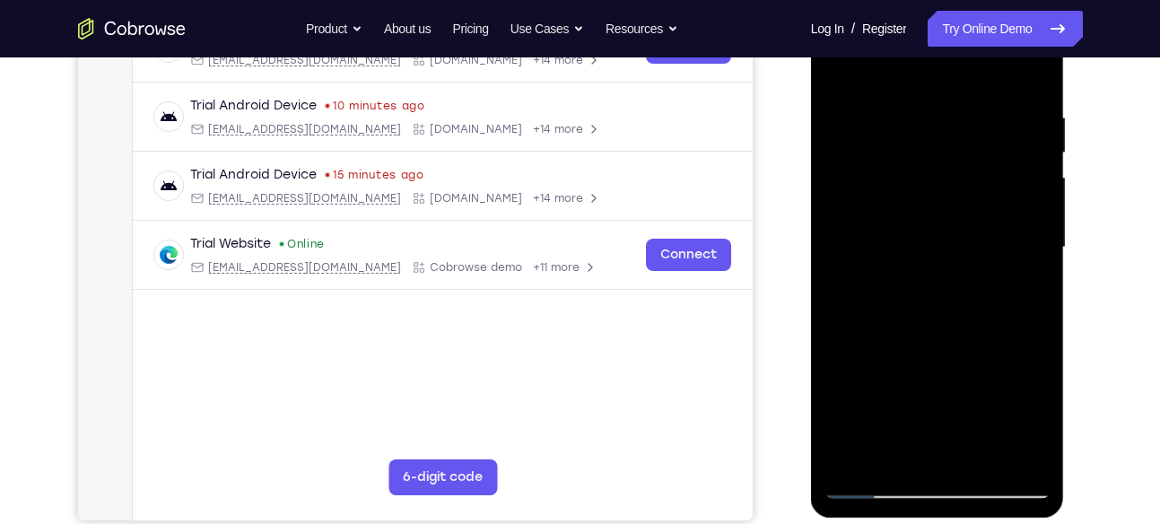
click at [960, 419] on div at bounding box center [938, 247] width 226 height 502
drag, startPoint x: 943, startPoint y: 388, endPoint x: 973, endPoint y: 386, distance: 29.7
click at [973, 386] on div at bounding box center [938, 247] width 226 height 502
click at [948, 380] on div at bounding box center [938, 247] width 226 height 502
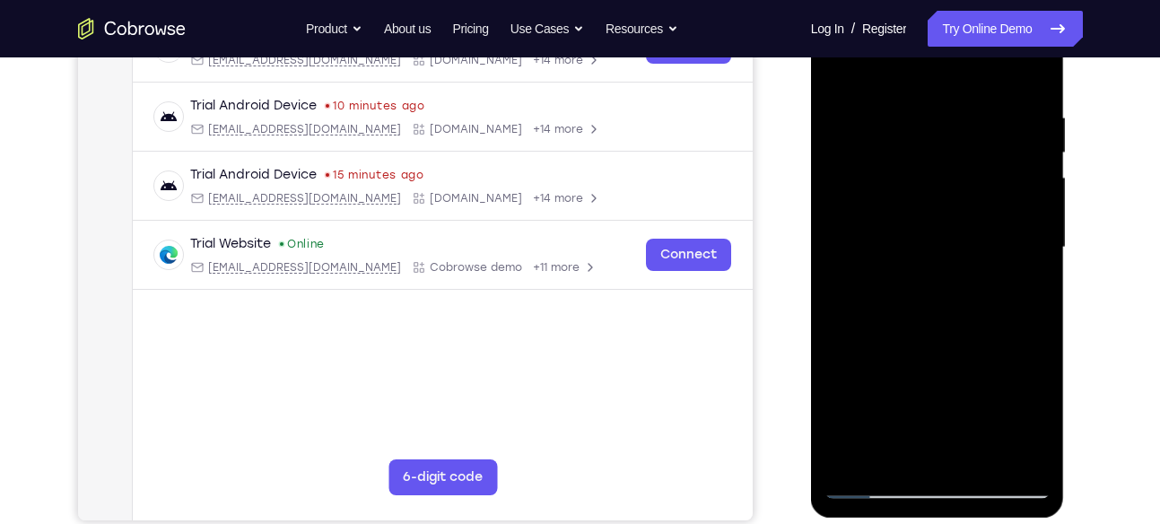
click at [1032, 411] on div at bounding box center [938, 247] width 226 height 502
click at [957, 387] on div at bounding box center [938, 247] width 226 height 502
click at [948, 451] on div at bounding box center [938, 247] width 226 height 502
click at [940, 389] on div at bounding box center [938, 247] width 226 height 502
click at [1014, 384] on div at bounding box center [938, 247] width 226 height 502
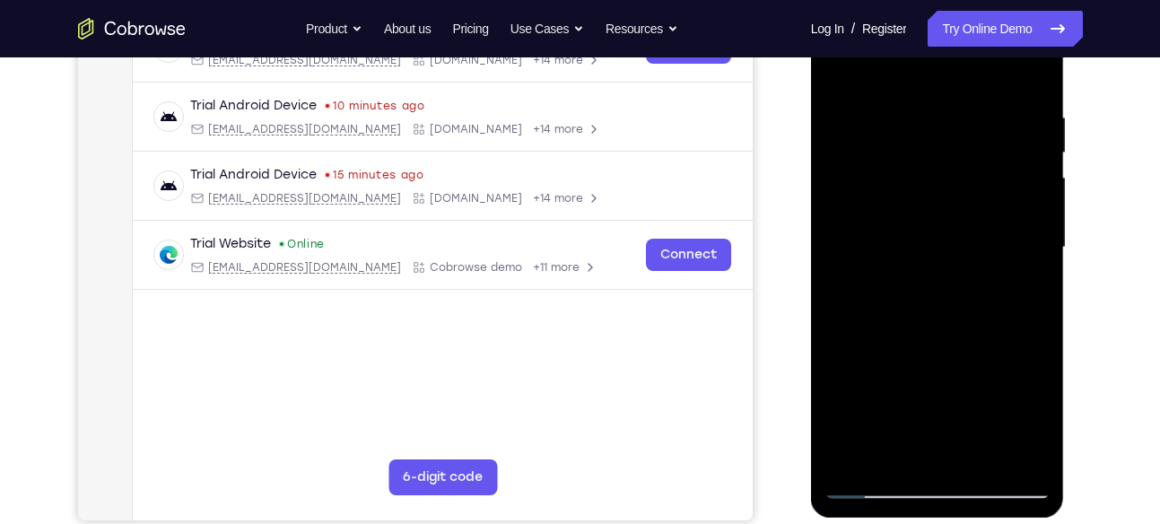
click at [962, 381] on div at bounding box center [938, 247] width 226 height 502
click at [893, 423] on div at bounding box center [938, 247] width 226 height 502
click at [930, 448] on div at bounding box center [938, 247] width 226 height 502
click at [871, 389] on div at bounding box center [938, 247] width 226 height 502
click at [898, 413] on div at bounding box center [938, 247] width 226 height 502
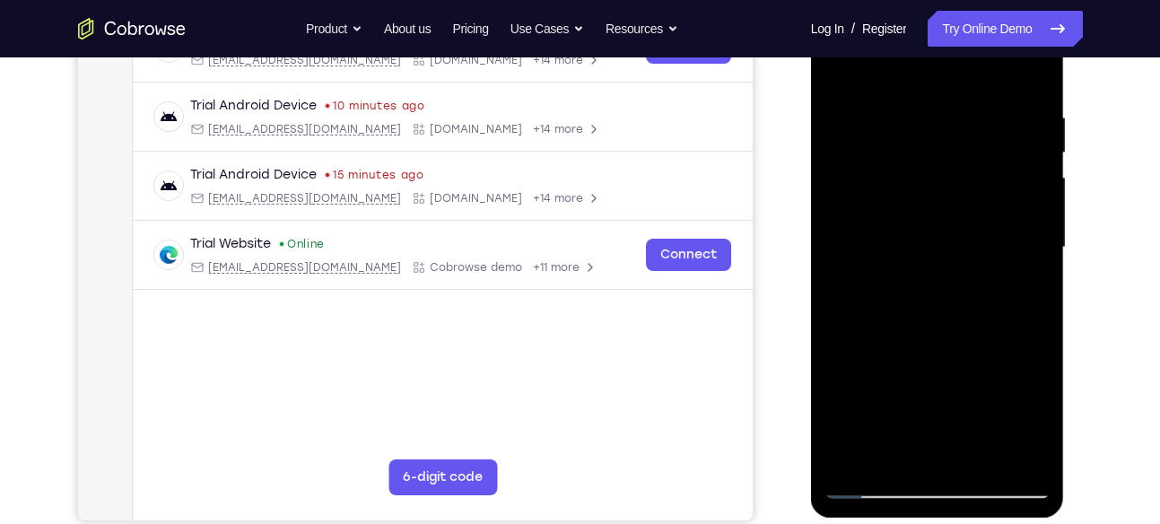
click at [968, 422] on div at bounding box center [938, 247] width 226 height 502
click at [1017, 350] on div at bounding box center [938, 247] width 226 height 502
click at [879, 388] on div at bounding box center [938, 247] width 226 height 502
click at [1024, 289] on div at bounding box center [938, 247] width 226 height 502
click at [848, 67] on div at bounding box center [938, 247] width 226 height 502
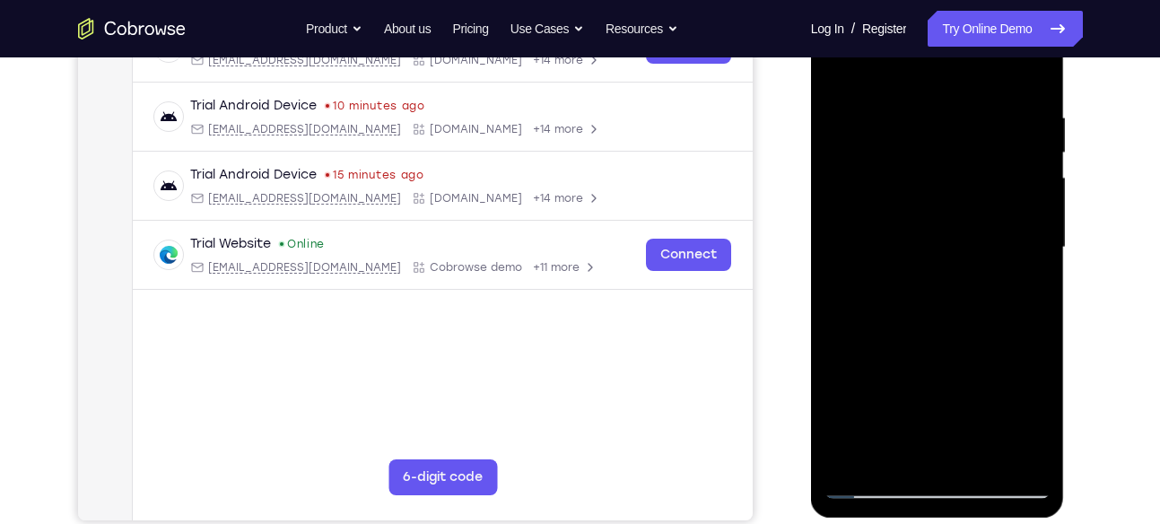
click at [924, 342] on div at bounding box center [938, 247] width 226 height 502
click at [914, 345] on div at bounding box center [938, 247] width 226 height 502
click at [925, 441] on div at bounding box center [938, 247] width 226 height 502
click at [918, 389] on div at bounding box center [938, 247] width 226 height 502
click at [874, 387] on div at bounding box center [938, 247] width 226 height 502
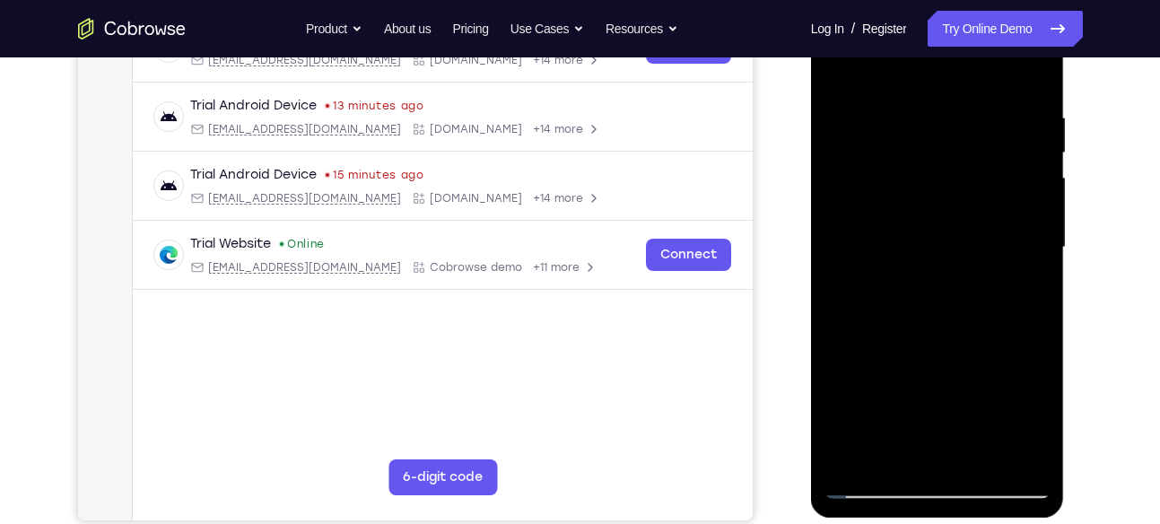
click at [981, 351] on div at bounding box center [938, 247] width 226 height 502
click at [1026, 289] on div at bounding box center [938, 247] width 226 height 502
click at [843, 72] on div at bounding box center [938, 247] width 226 height 502
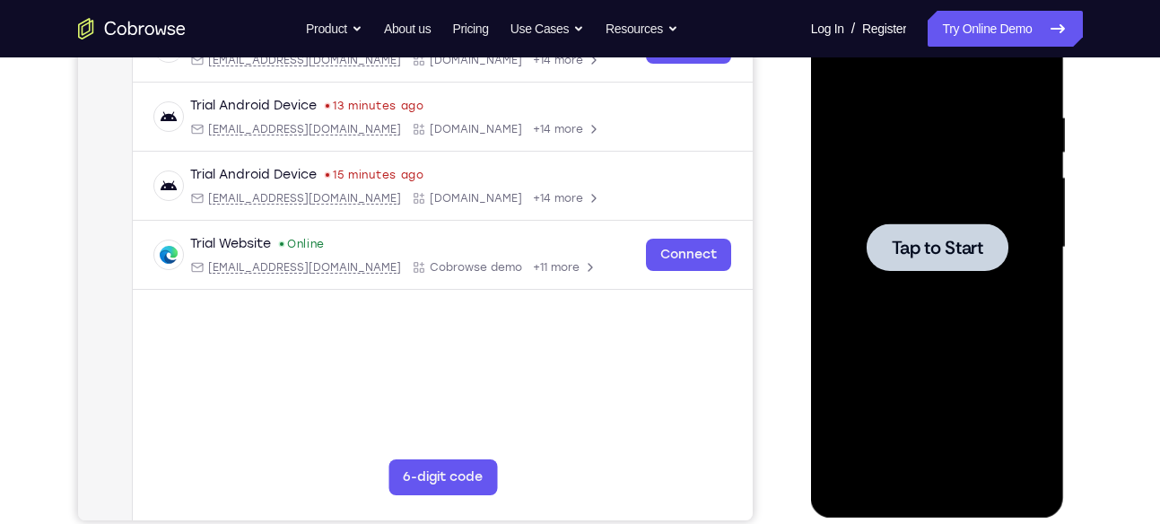
click at [907, 257] on span "Tap to Start" at bounding box center [938, 248] width 92 height 18
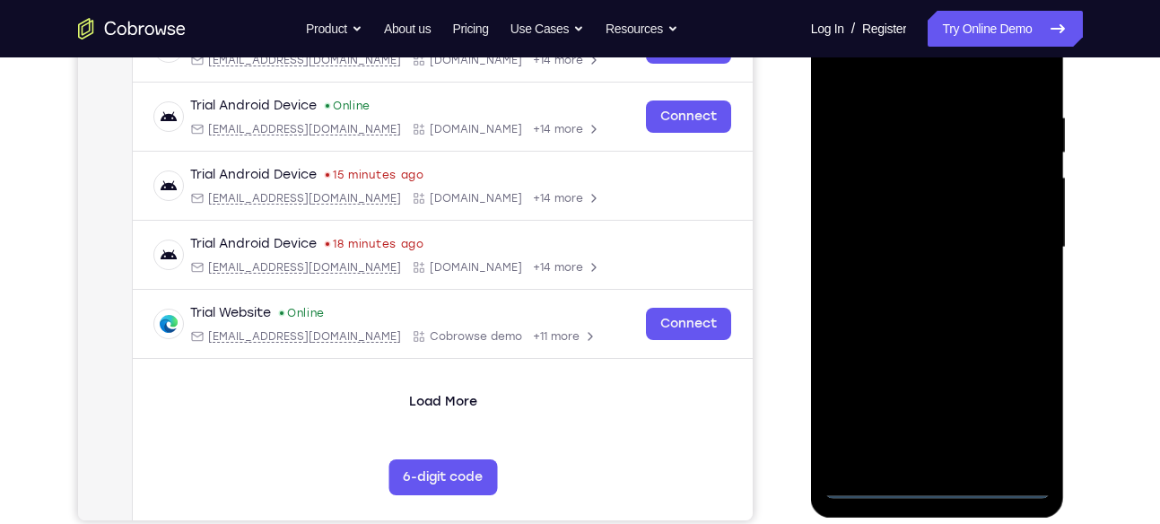
click at [941, 478] on div at bounding box center [938, 247] width 226 height 502
click at [939, 480] on div at bounding box center [938, 247] width 226 height 502
click at [1014, 396] on div at bounding box center [938, 247] width 226 height 502
click at [1014, 390] on div at bounding box center [938, 247] width 226 height 502
click at [923, 74] on div at bounding box center [938, 247] width 226 height 502
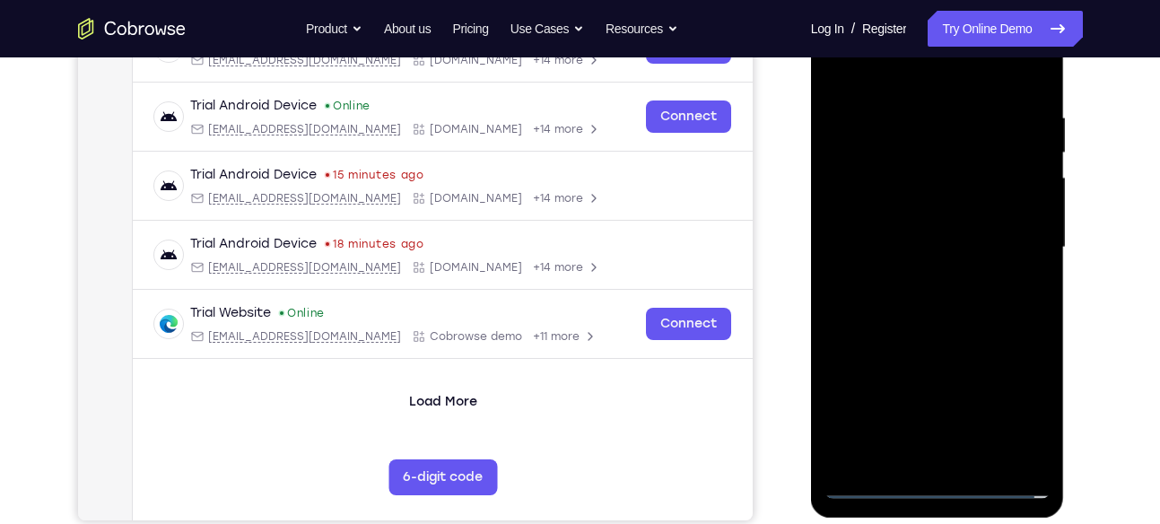
click at [1017, 241] on div at bounding box center [938, 247] width 226 height 502
click at [922, 285] on div at bounding box center [938, 247] width 226 height 502
click at [937, 233] on div at bounding box center [938, 247] width 226 height 502
click at [937, 212] on div at bounding box center [938, 247] width 226 height 502
click at [939, 244] on div at bounding box center [938, 247] width 226 height 502
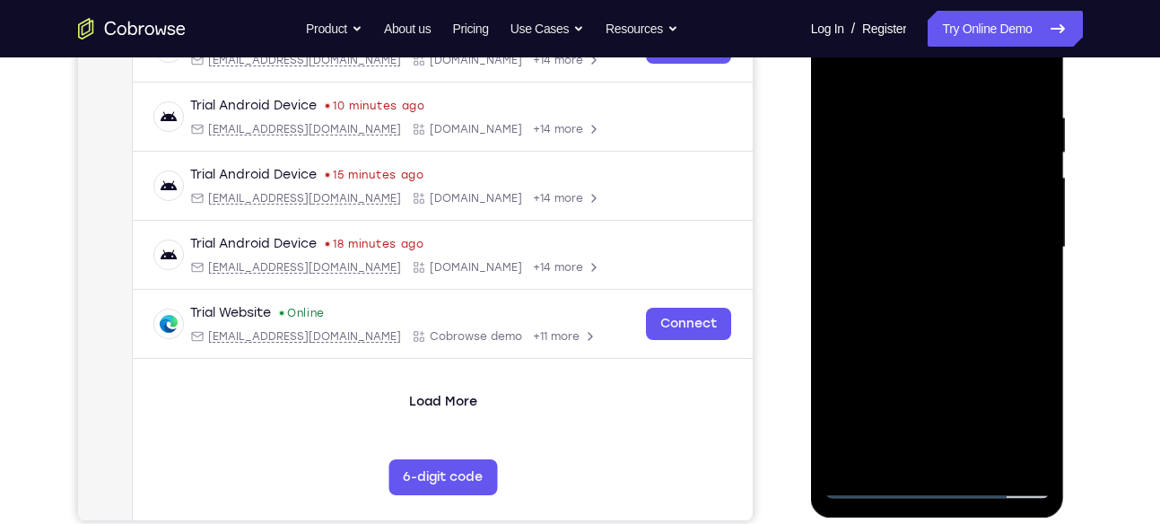
click at [943, 300] on div at bounding box center [938, 247] width 226 height 502
click at [939, 336] on div at bounding box center [938, 247] width 226 height 502
click at [939, 167] on div at bounding box center [938, 247] width 226 height 502
click at [873, 448] on div at bounding box center [938, 247] width 226 height 502
click at [949, 199] on div at bounding box center [938, 247] width 226 height 502
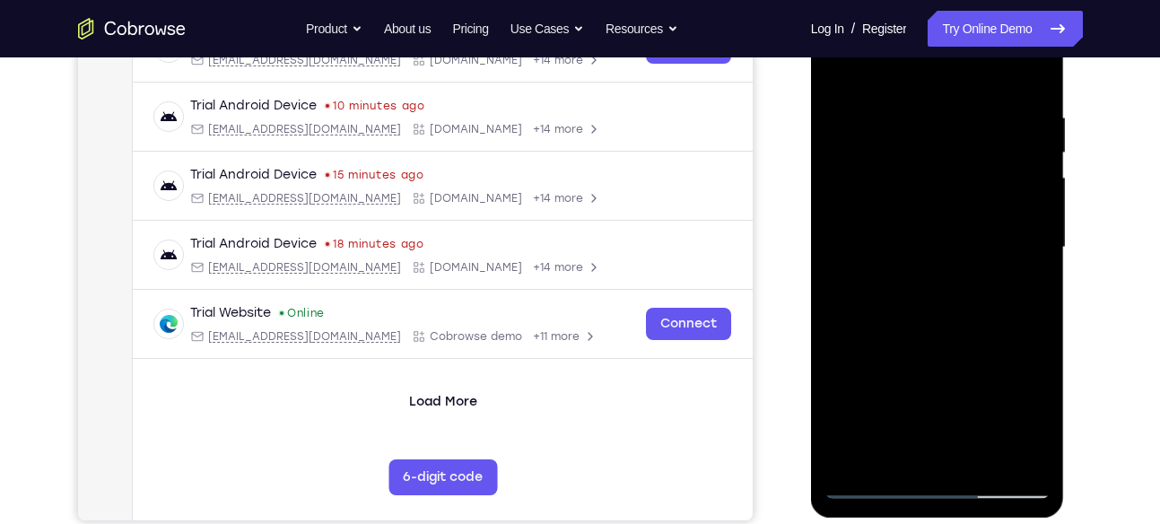
click at [966, 169] on div at bounding box center [938, 247] width 226 height 502
click at [917, 169] on div at bounding box center [938, 247] width 226 height 502
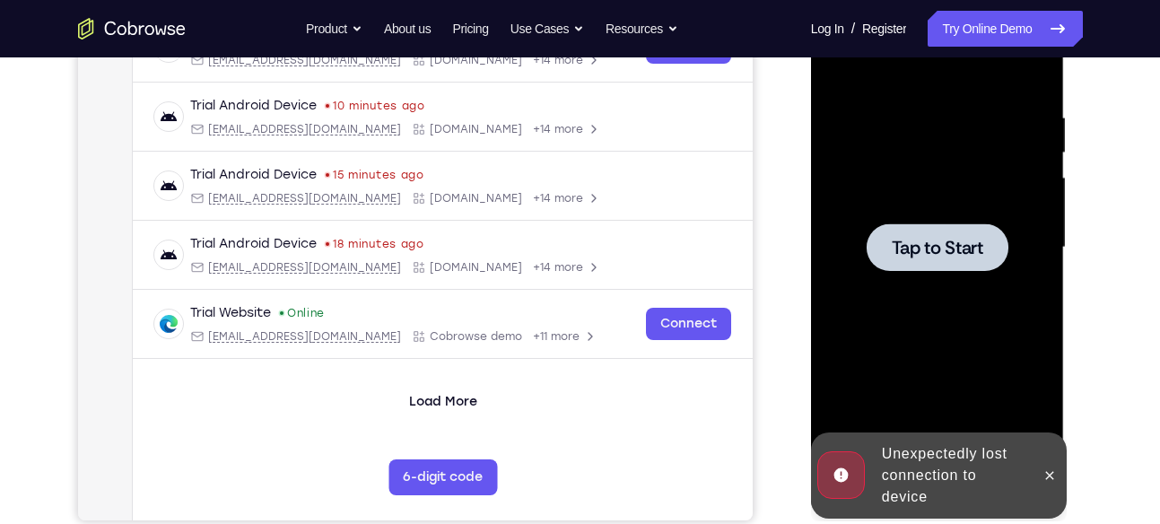
click at [933, 252] on span "Tap to Start" at bounding box center [938, 248] width 92 height 18
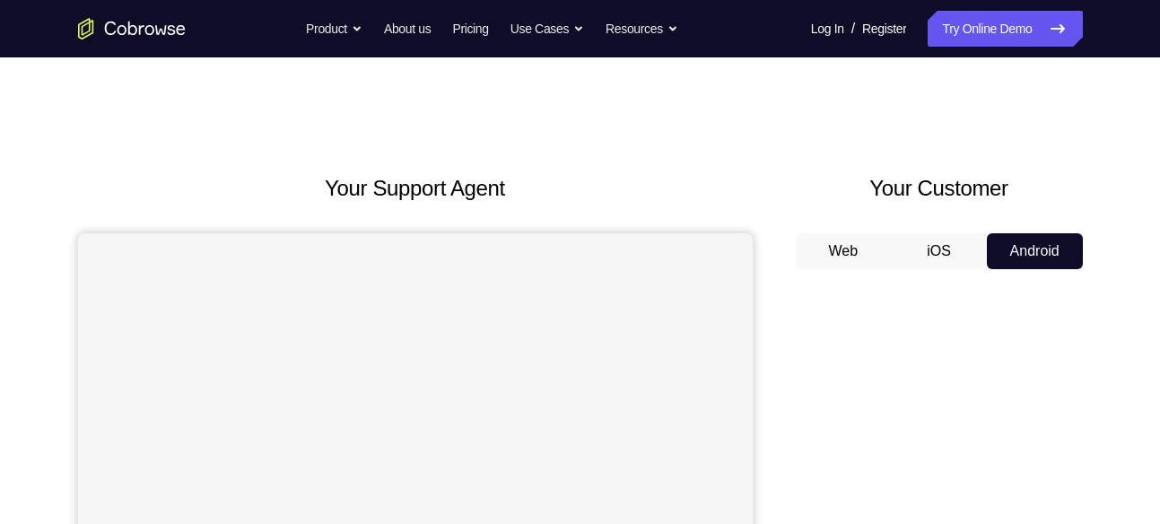
scroll to position [345, 0]
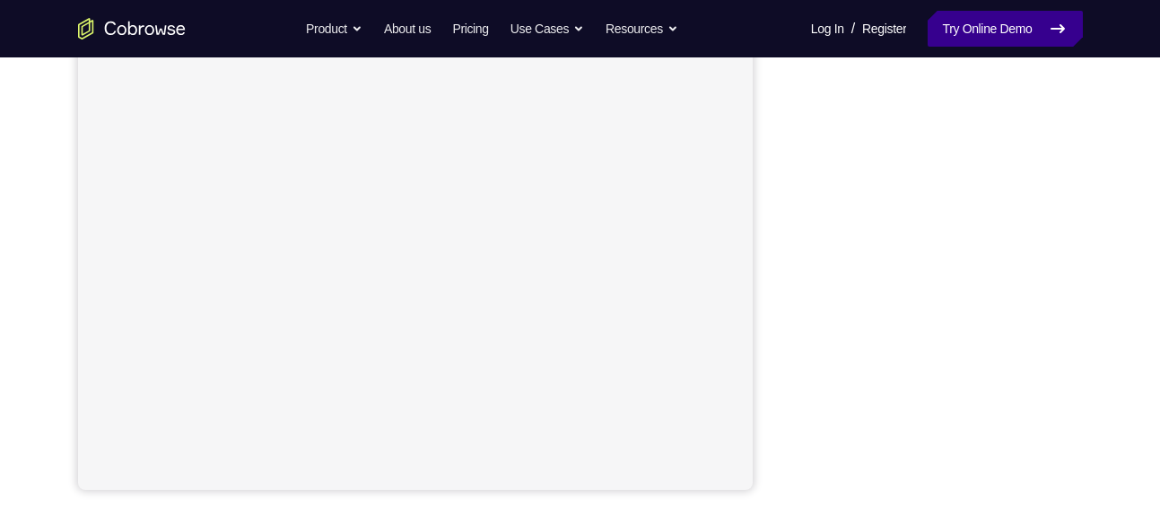
click at [989, 14] on link "Try Online Demo" at bounding box center [1005, 29] width 154 height 36
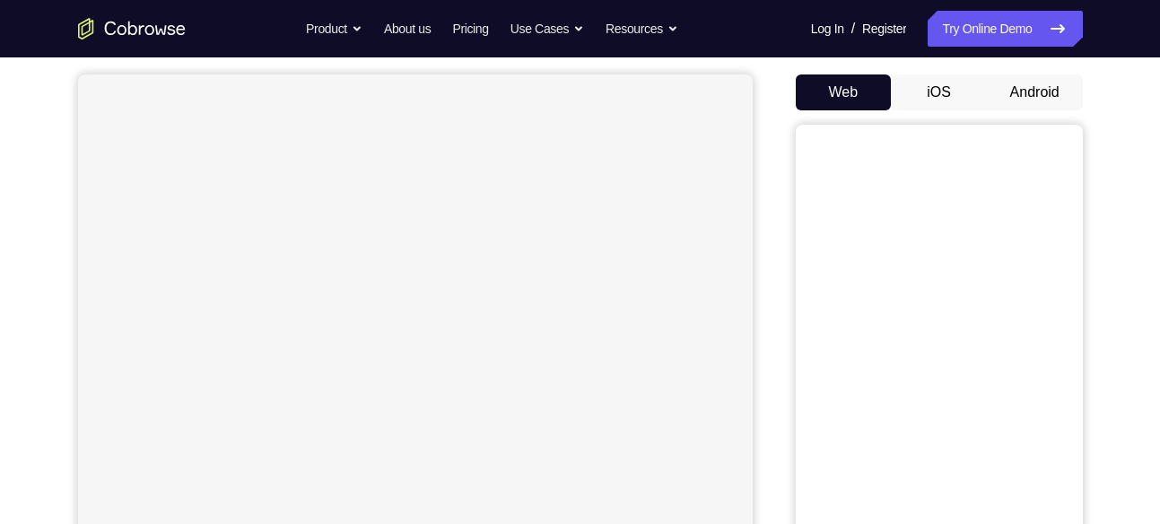
scroll to position [164, 0]
click at [1021, 86] on button "Android" at bounding box center [1035, 87] width 96 height 36
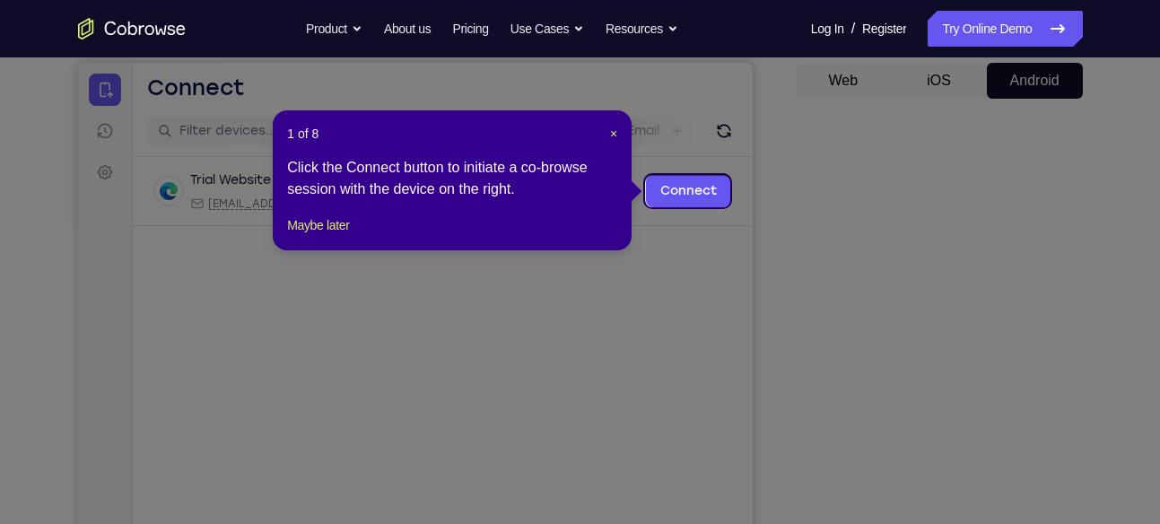
scroll to position [169, 0]
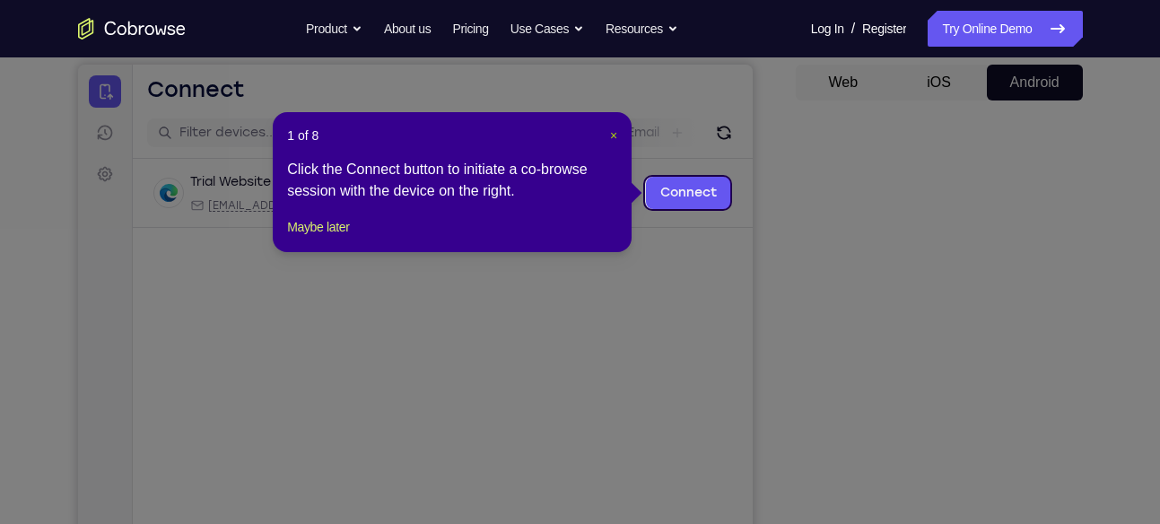
click at [614, 131] on span "×" at bounding box center [613, 135] width 7 height 14
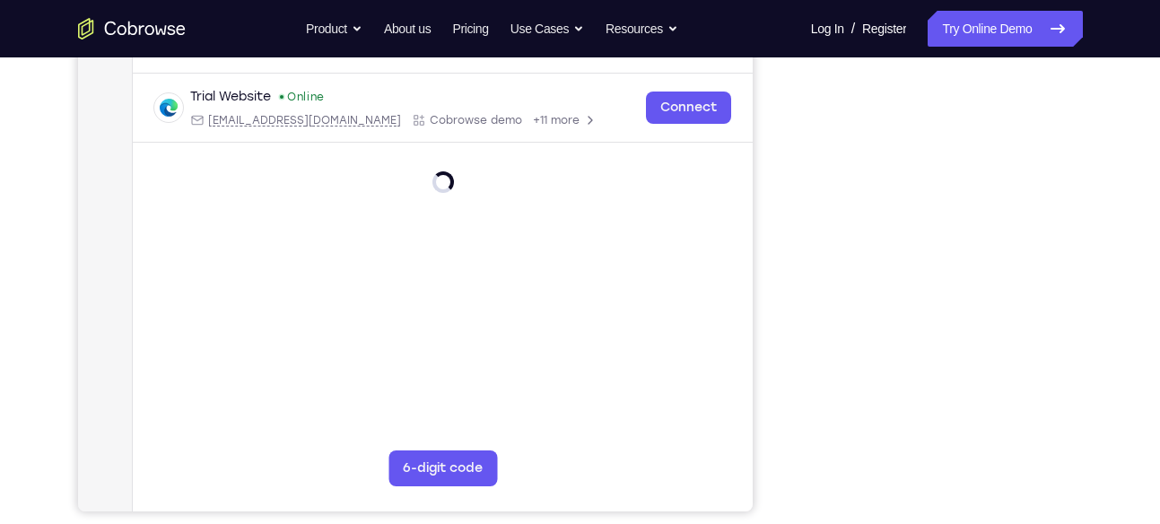
scroll to position [322, 0]
